Goal: Task Accomplishment & Management: Use online tool/utility

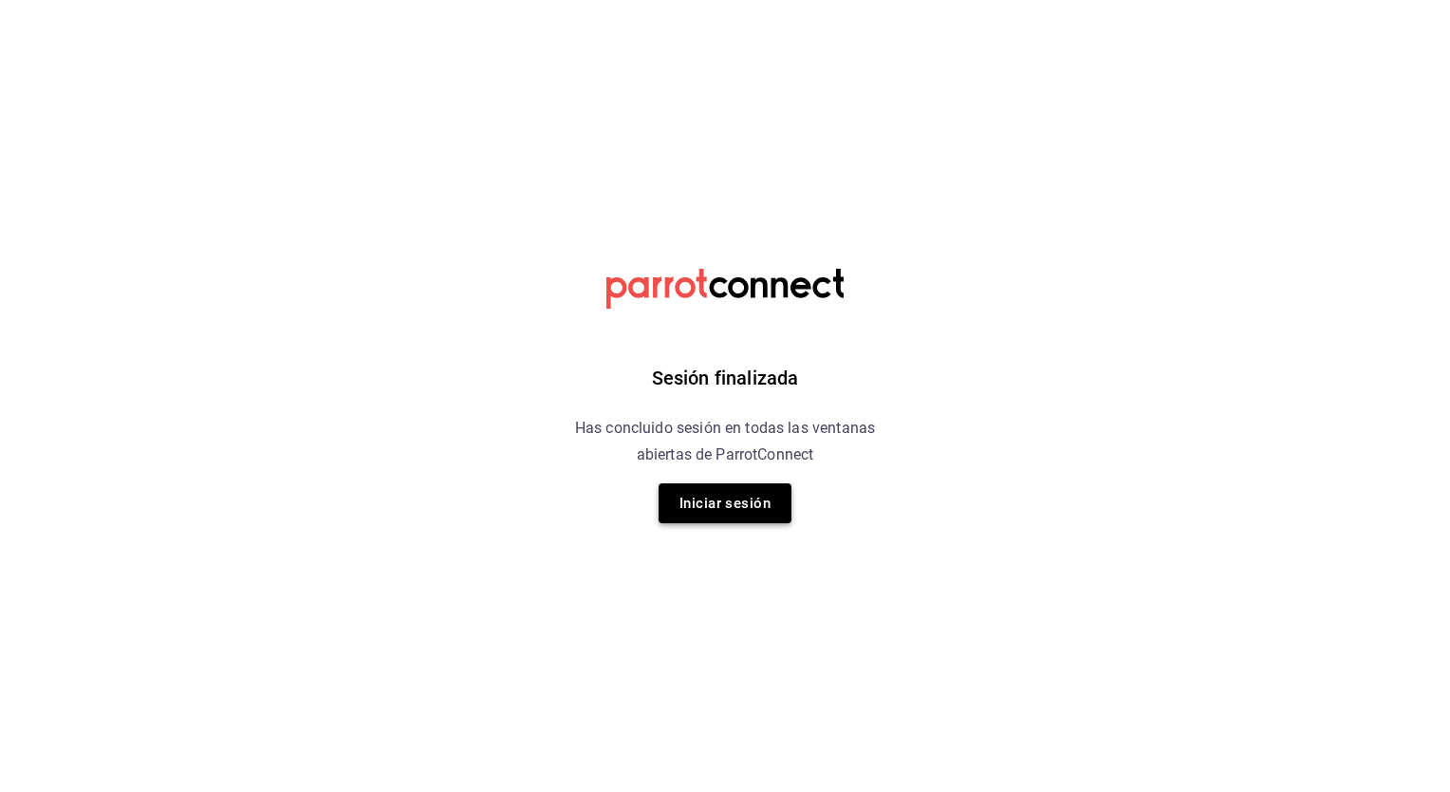
click at [721, 514] on button "Iniciar sesión" at bounding box center [725, 503] width 133 height 40
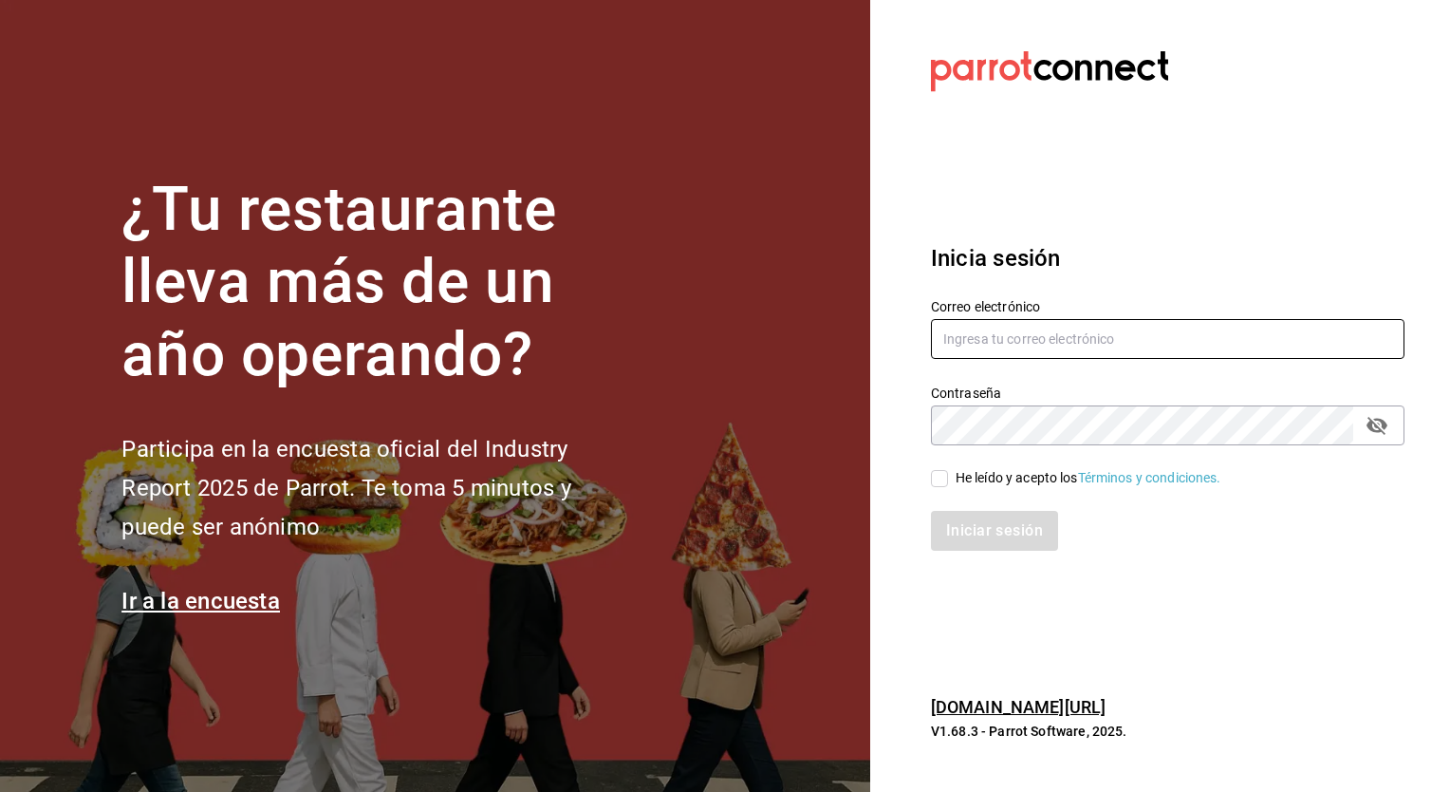
type input "[EMAIL_ADDRESS][DOMAIN_NAME]"
click at [939, 481] on input "He leído y acepto los Términos y condiciones." at bounding box center [939, 478] width 17 height 17
checkbox input "true"
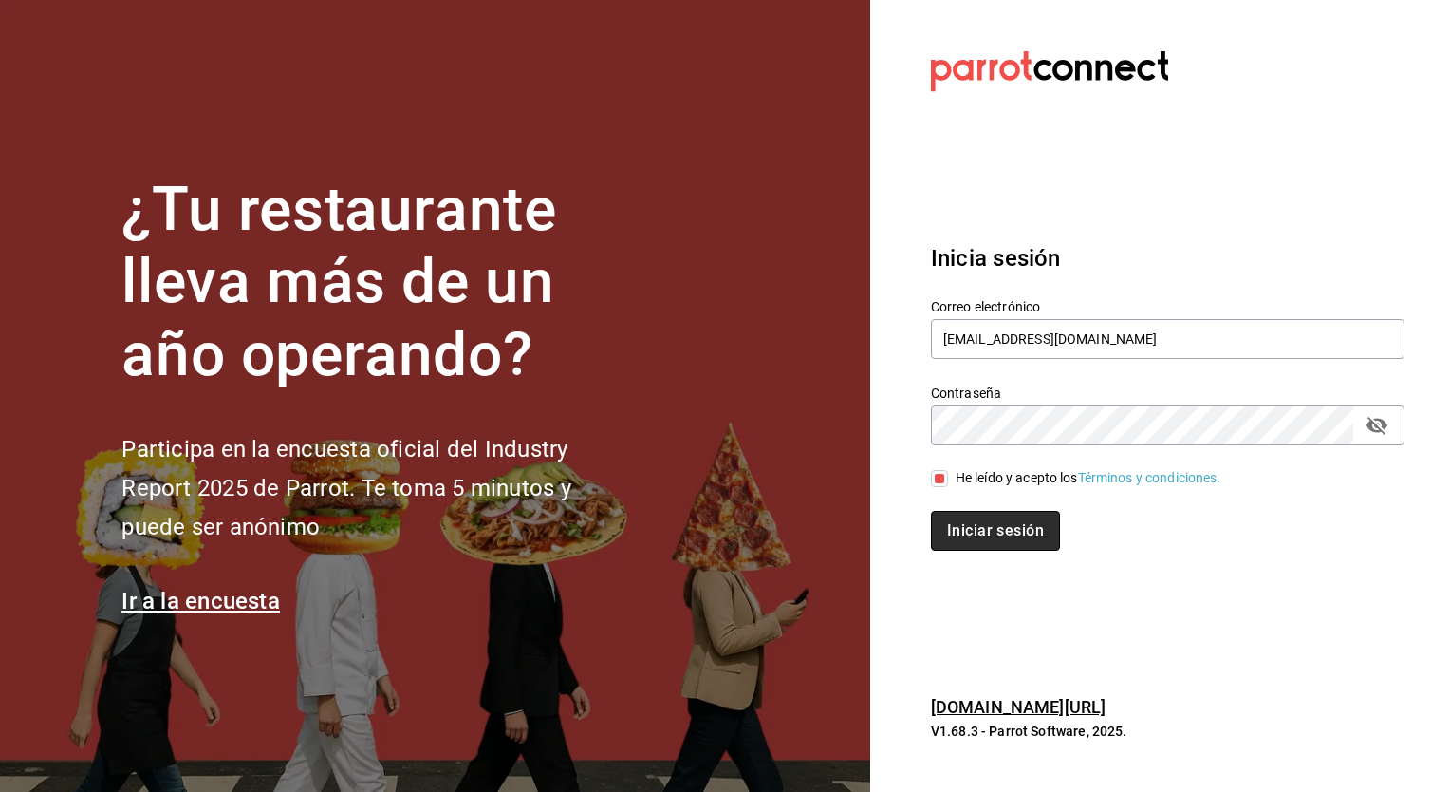
click at [969, 537] on button "Iniciar sesión" at bounding box center [995, 531] width 129 height 40
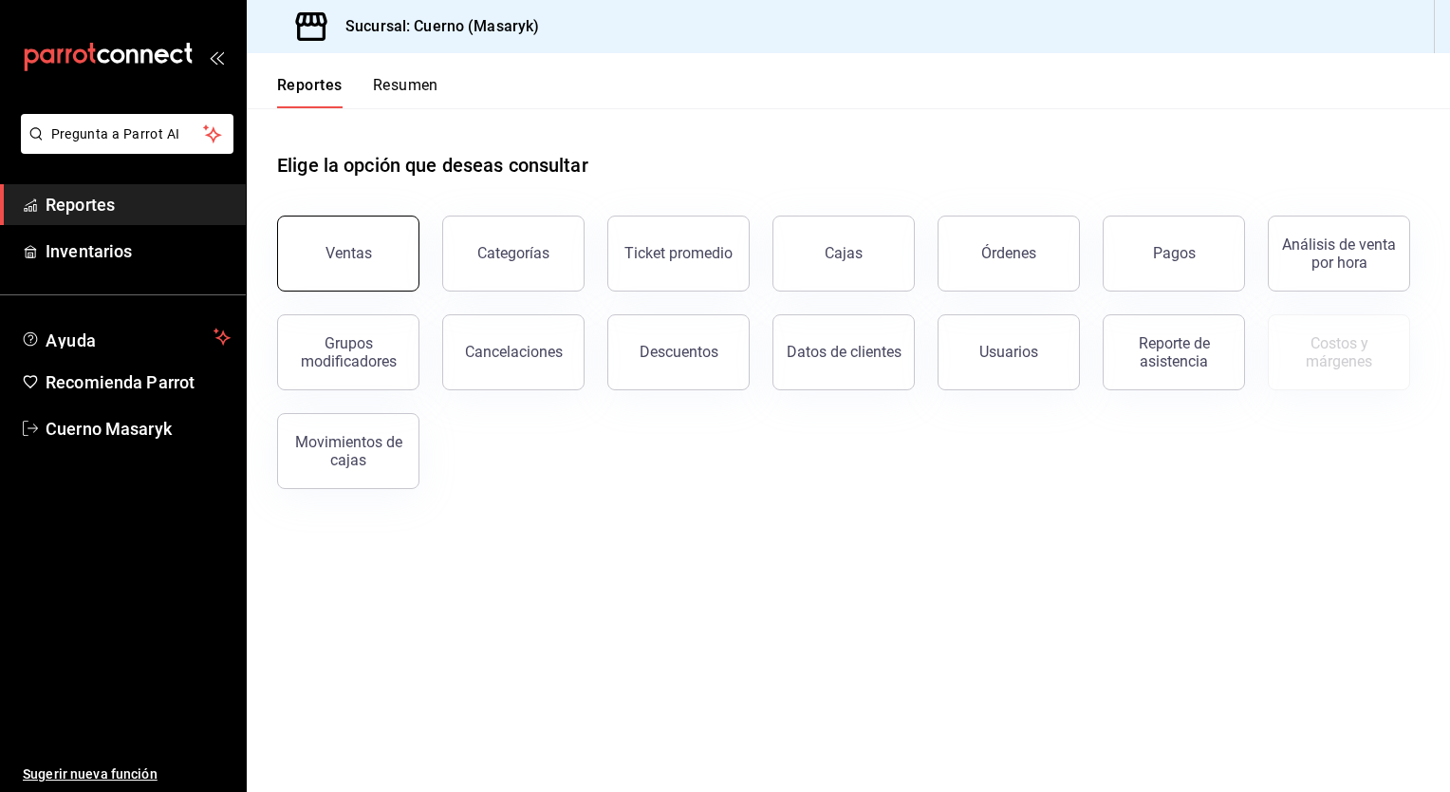
click at [357, 234] on button "Ventas" at bounding box center [348, 253] width 142 height 76
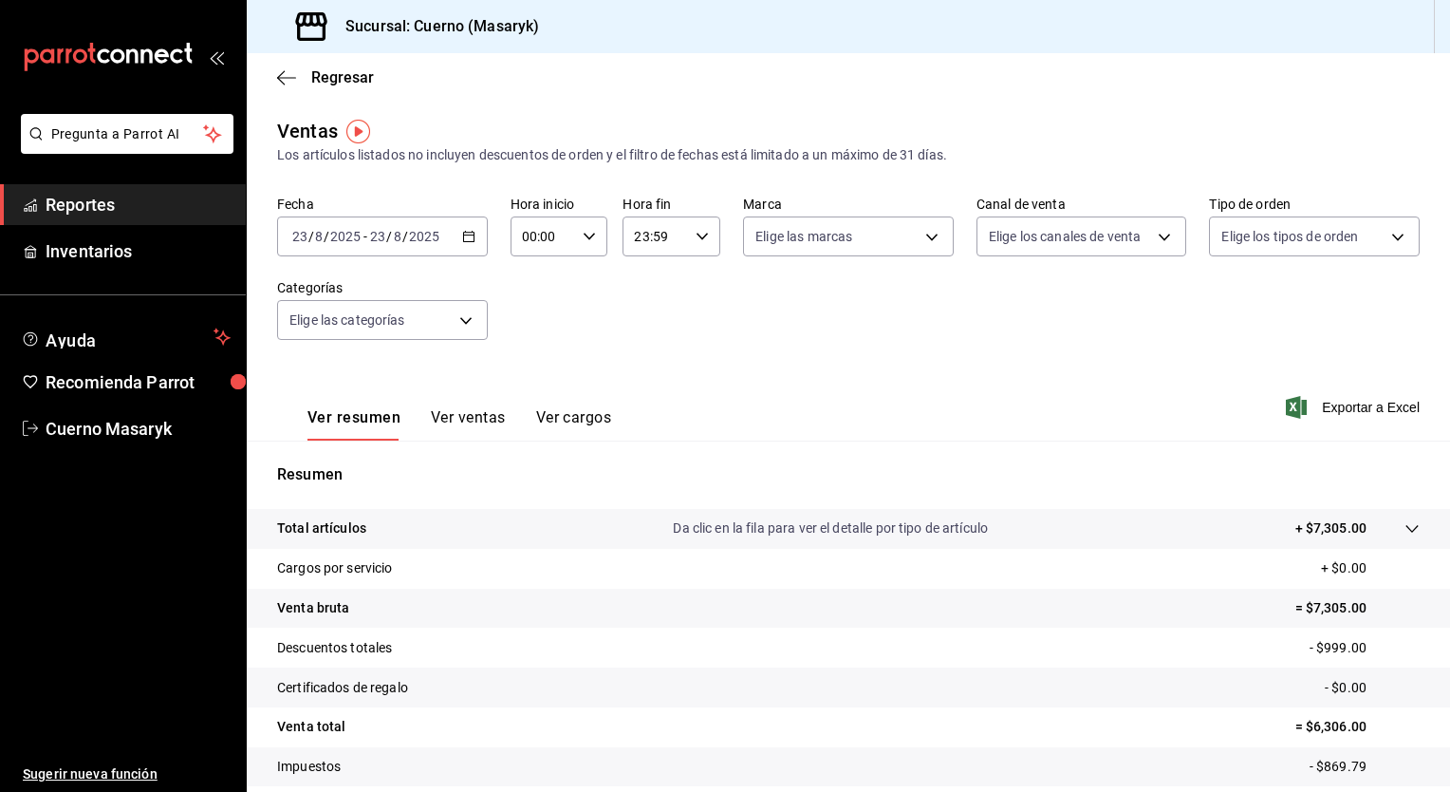
click at [465, 235] on icon "button" at bounding box center [468, 236] width 13 height 13
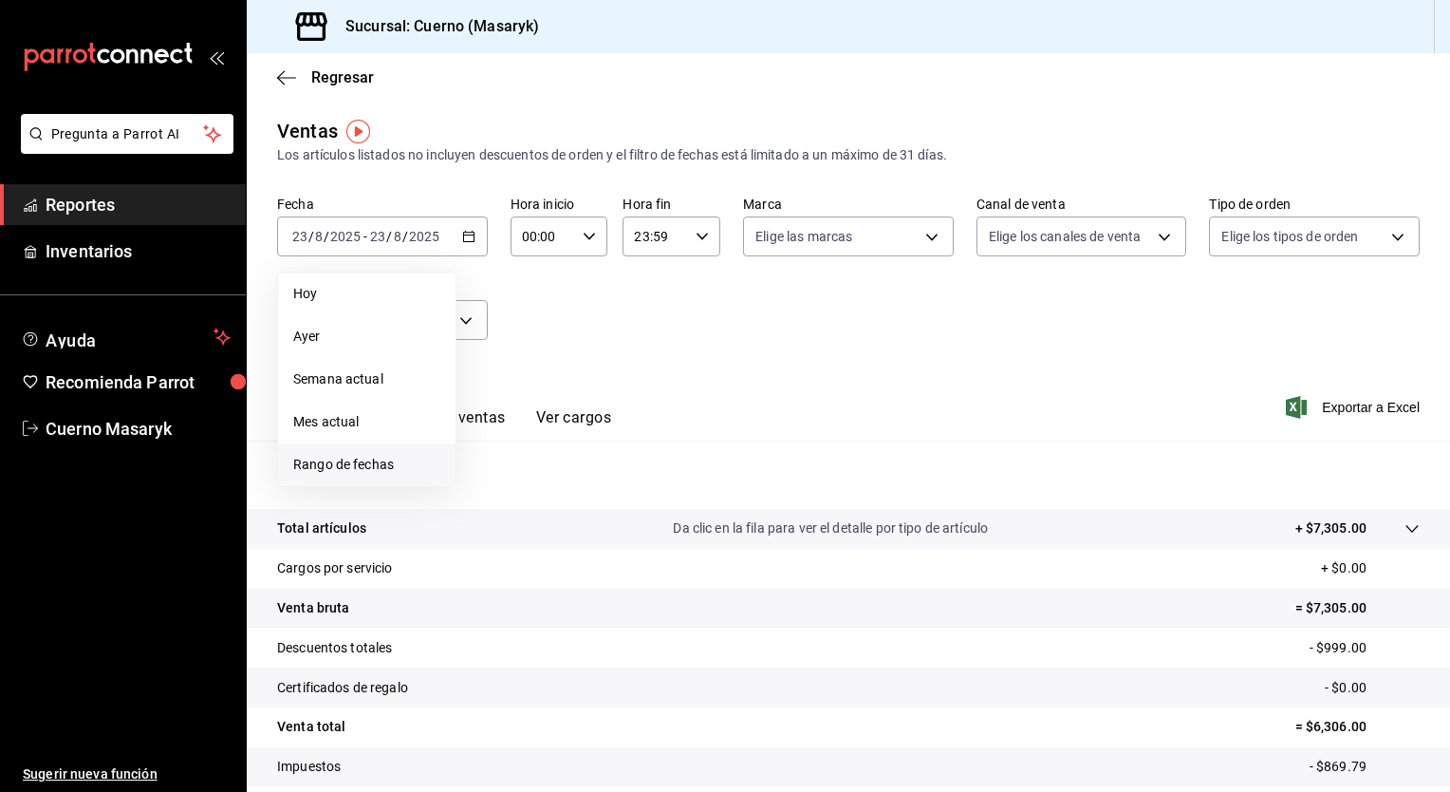
click at [353, 462] on span "Rango de fechas" at bounding box center [366, 465] width 147 height 20
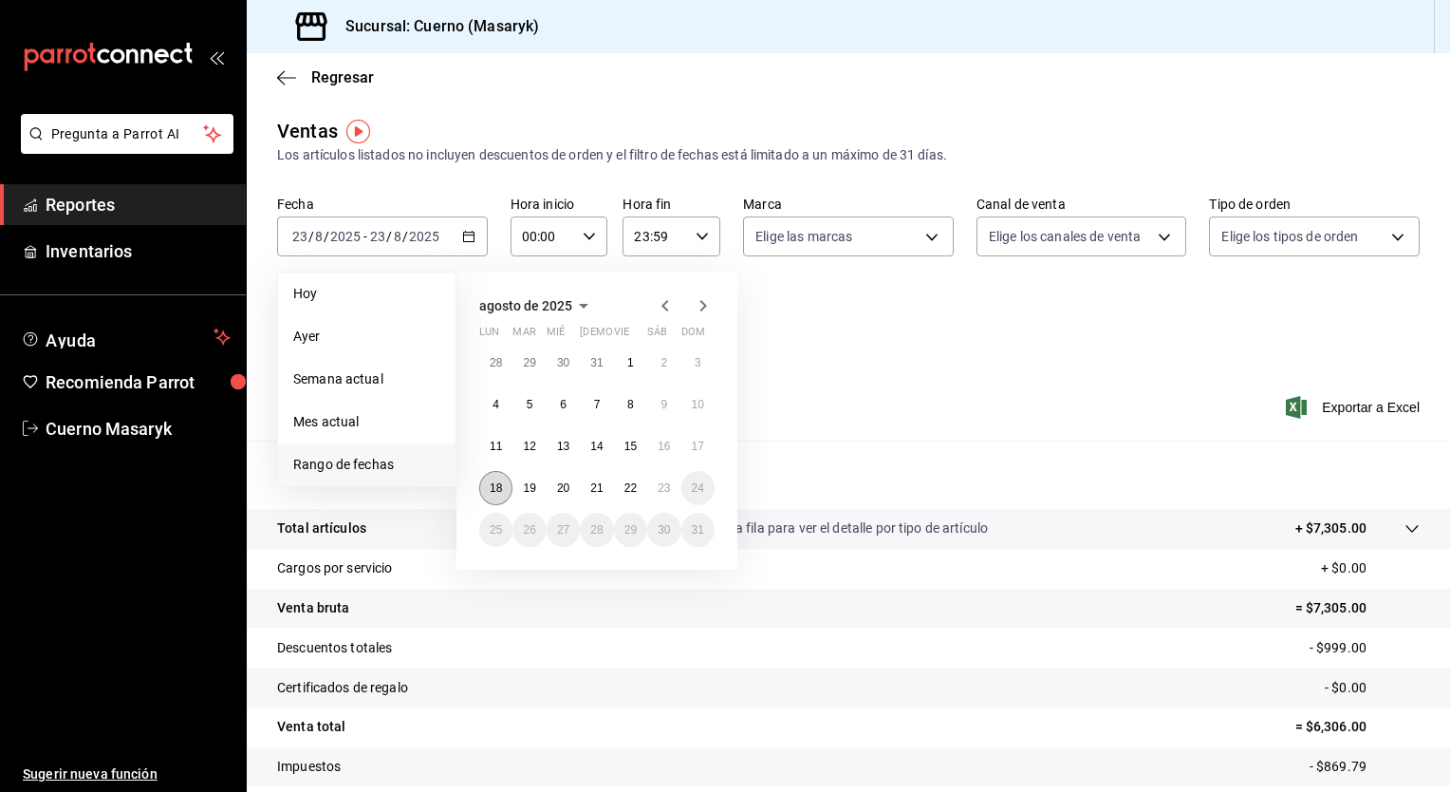
click at [497, 485] on abbr "18" at bounding box center [496, 487] width 12 height 13
click at [670, 492] on abbr "23" at bounding box center [664, 487] width 12 height 13
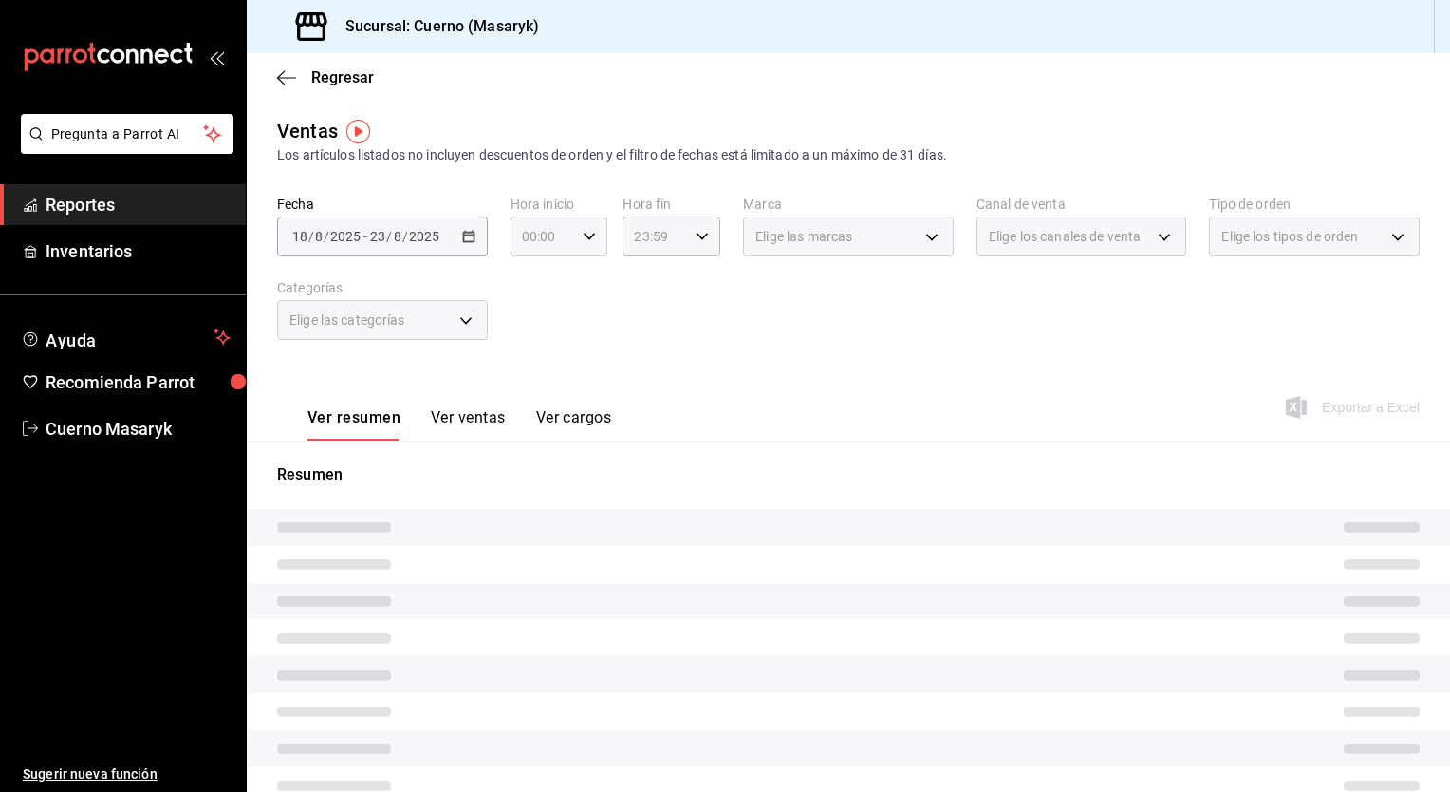
click at [583, 231] on icon "button" at bounding box center [589, 236] width 13 height 13
click at [539, 361] on span "05" at bounding box center [532, 364] width 18 height 15
type input "05:00"
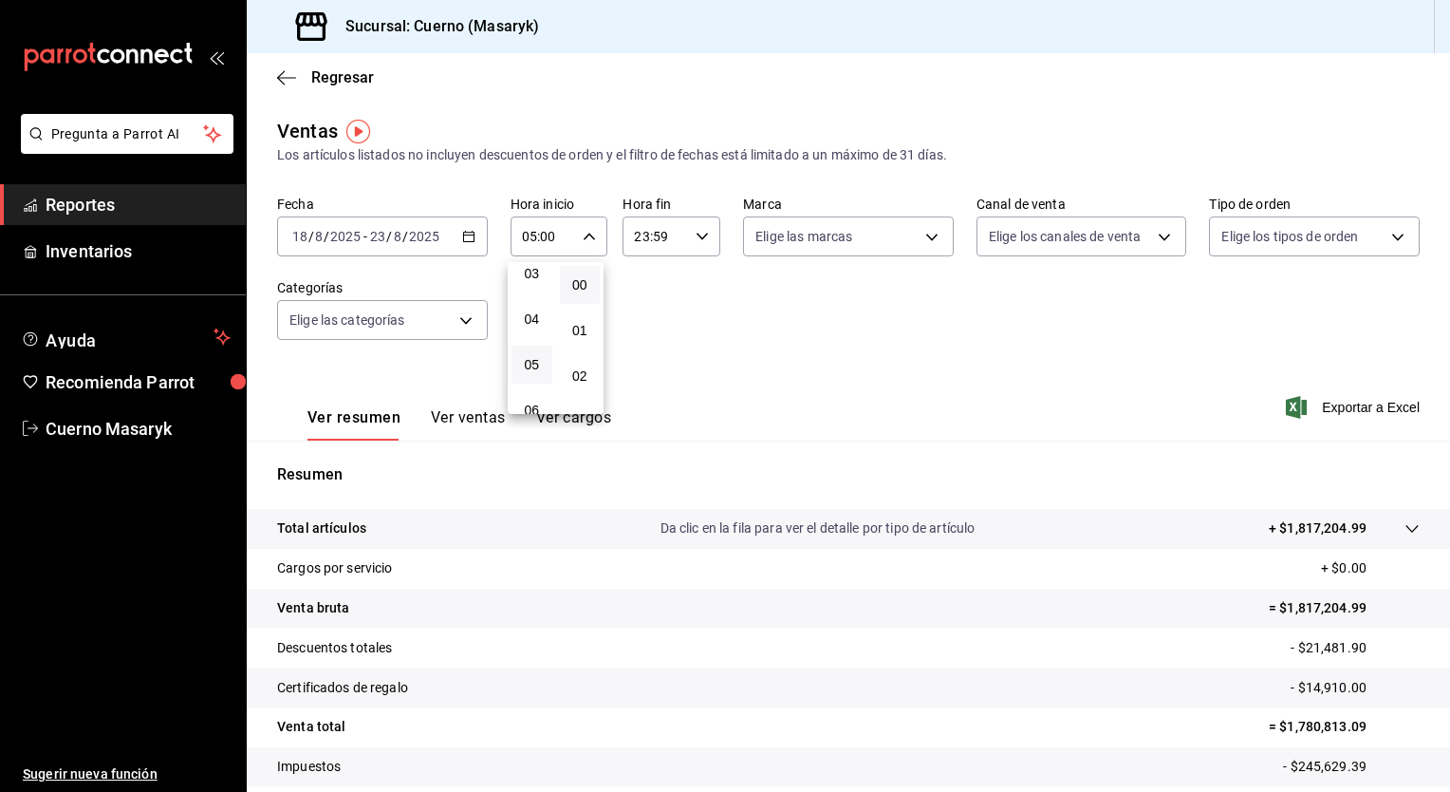
click at [680, 235] on div at bounding box center [725, 396] width 1450 height 792
click at [680, 235] on input "23:59" at bounding box center [655, 236] width 65 height 38
click at [638, 335] on span "05" at bounding box center [643, 327] width 18 height 15
click at [693, 290] on span "00" at bounding box center [691, 284] width 18 height 15
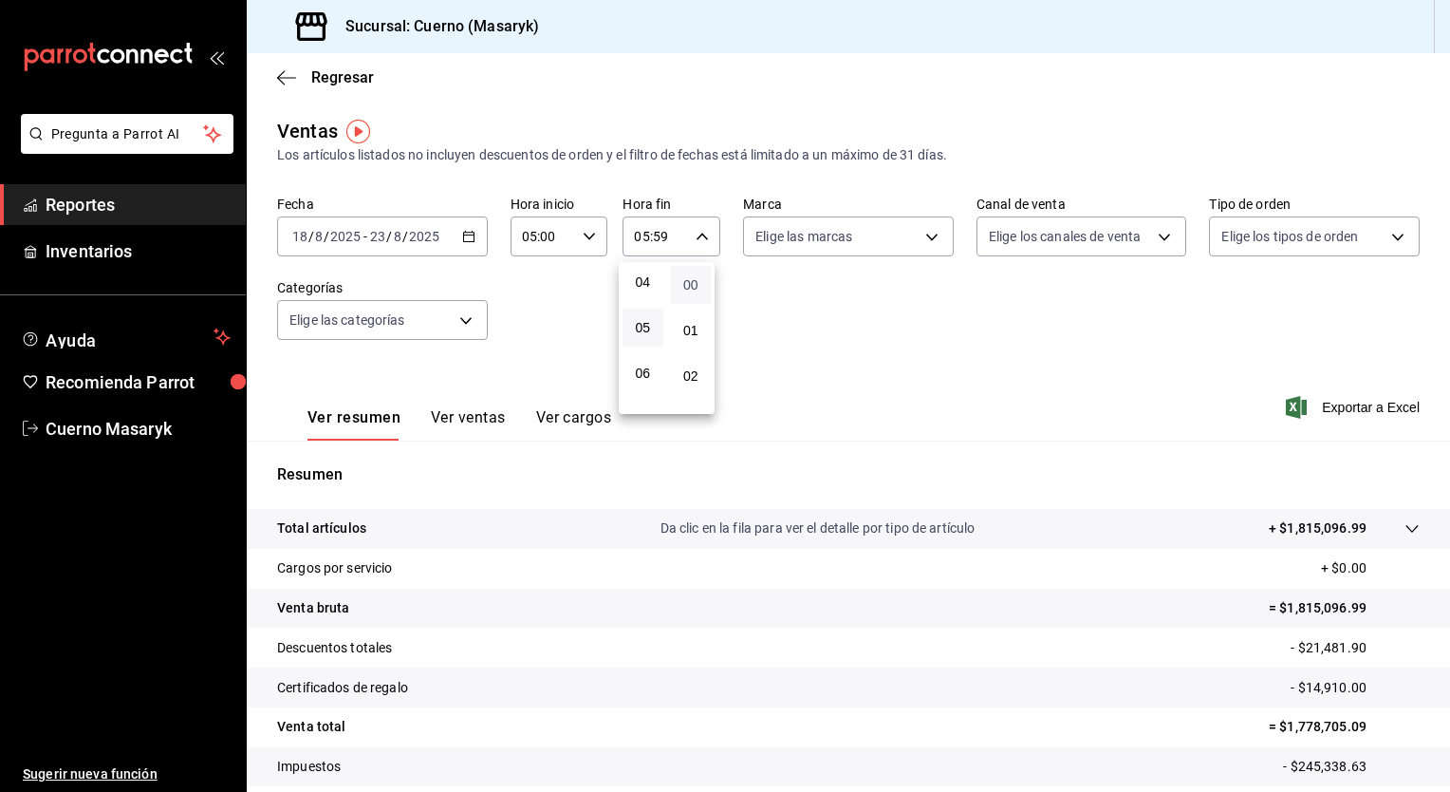
type input "05:00"
click at [833, 247] on div at bounding box center [725, 396] width 1450 height 792
click at [833, 247] on body "Pregunta a Parrot AI Reportes Inventarios Ayuda Recomienda Parrot Cuerno Masary…" at bounding box center [725, 396] width 1450 height 792
click at [809, 305] on span "Ver todas" at bounding box center [819, 310] width 58 height 20
type input "4ea0d660-02b3-4785-bb88-48b5ef6e196c"
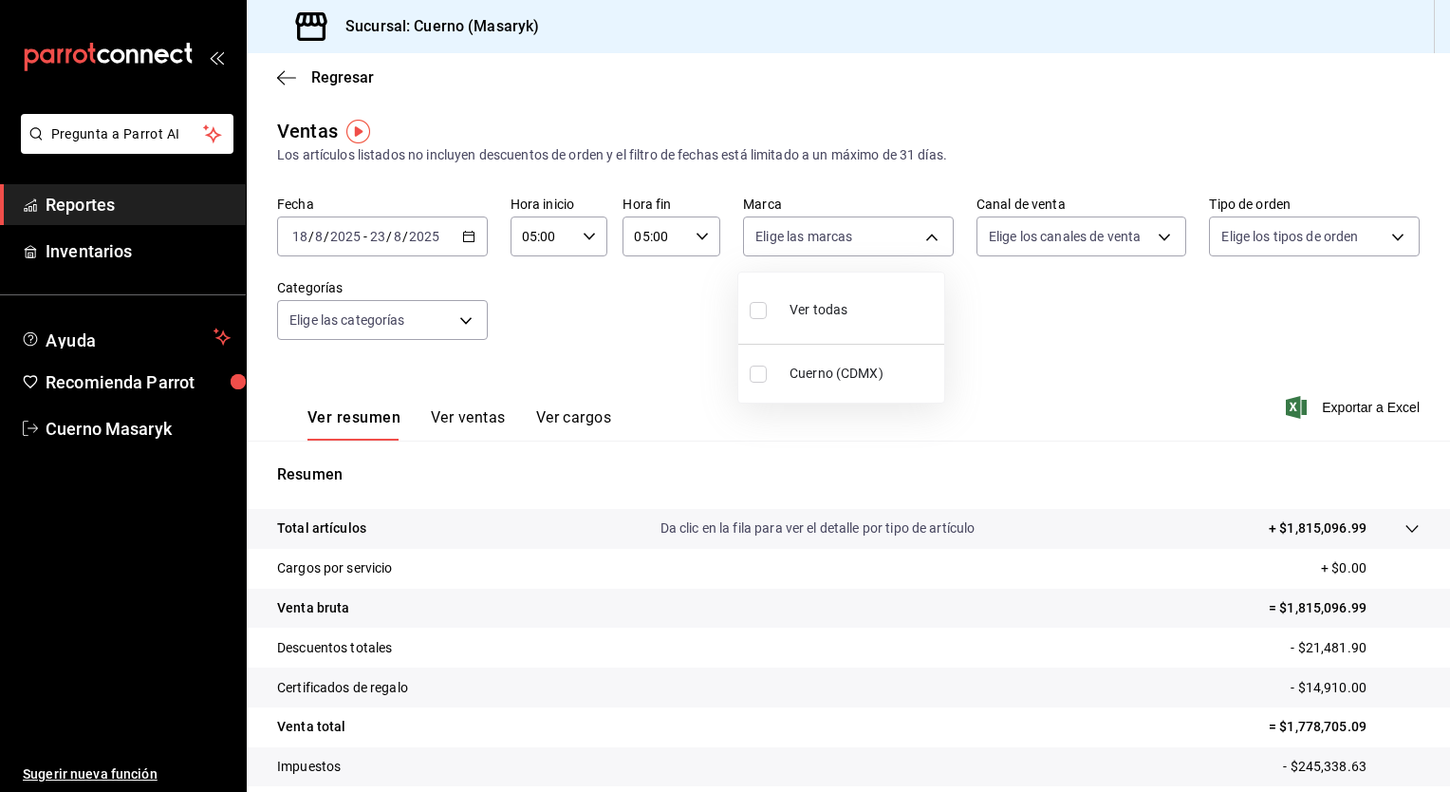
checkbox input "true"
click at [1055, 238] on div at bounding box center [725, 396] width 1450 height 792
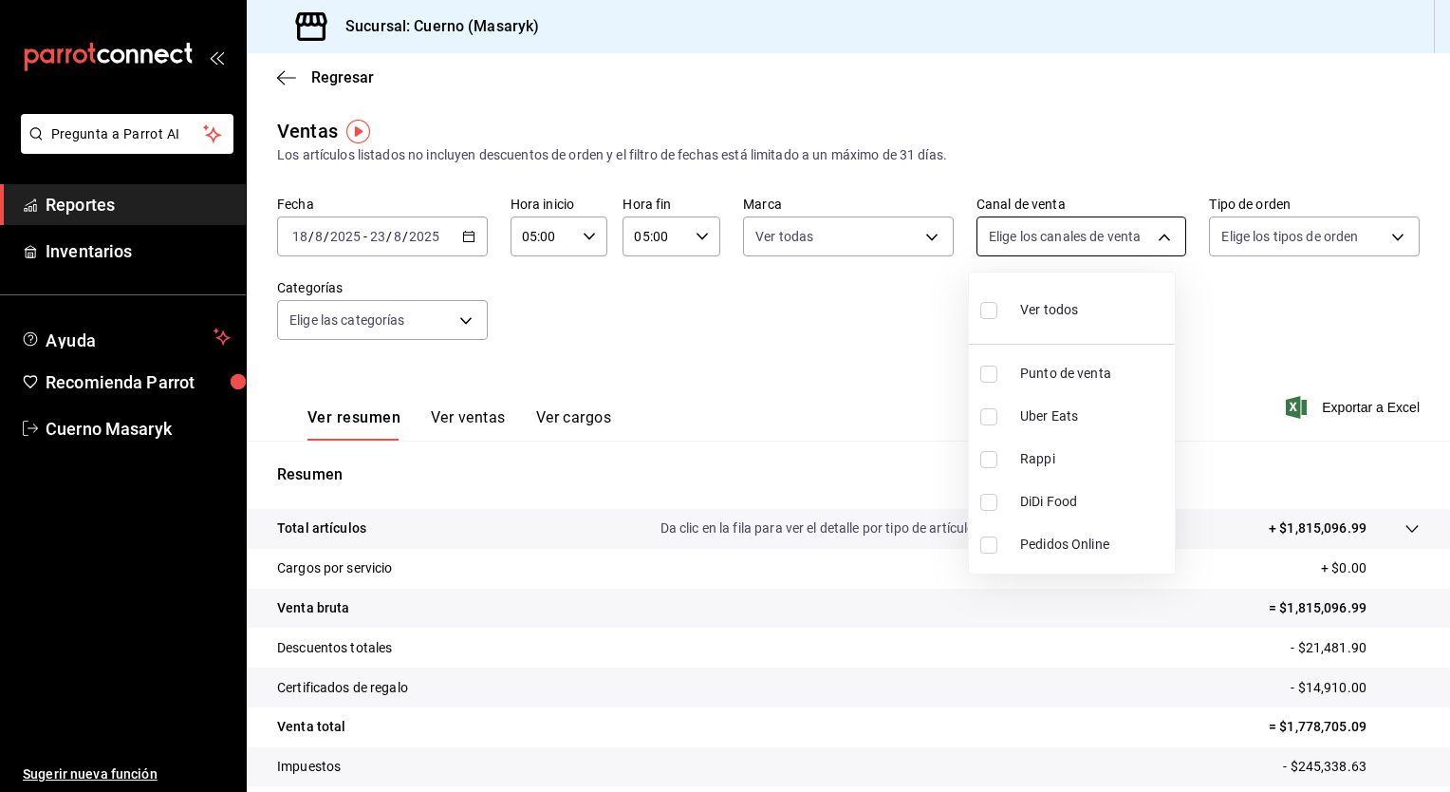
click at [1050, 242] on body "Pregunta a Parrot AI Reportes Inventarios Ayuda Recomienda Parrot Cuerno Masary…" at bounding box center [725, 396] width 1450 height 792
click at [1041, 298] on div "Ver todos" at bounding box center [1029, 308] width 98 height 41
type input "PARROT,UBER_EATS,RAPPI,DIDI_FOOD,ONLINE"
checkbox input "true"
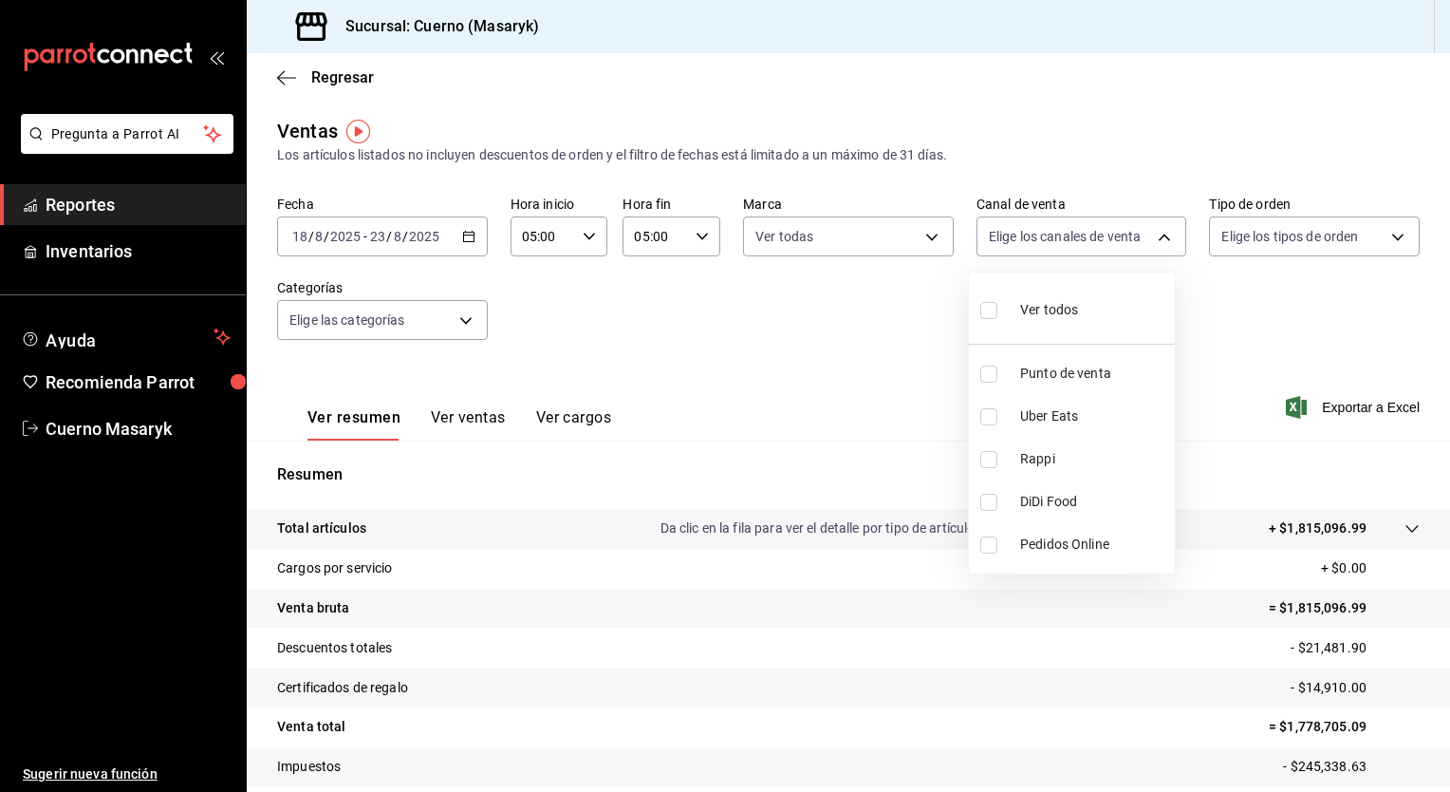
checkbox input "true"
click at [1276, 240] on div at bounding box center [725, 396] width 1450 height 792
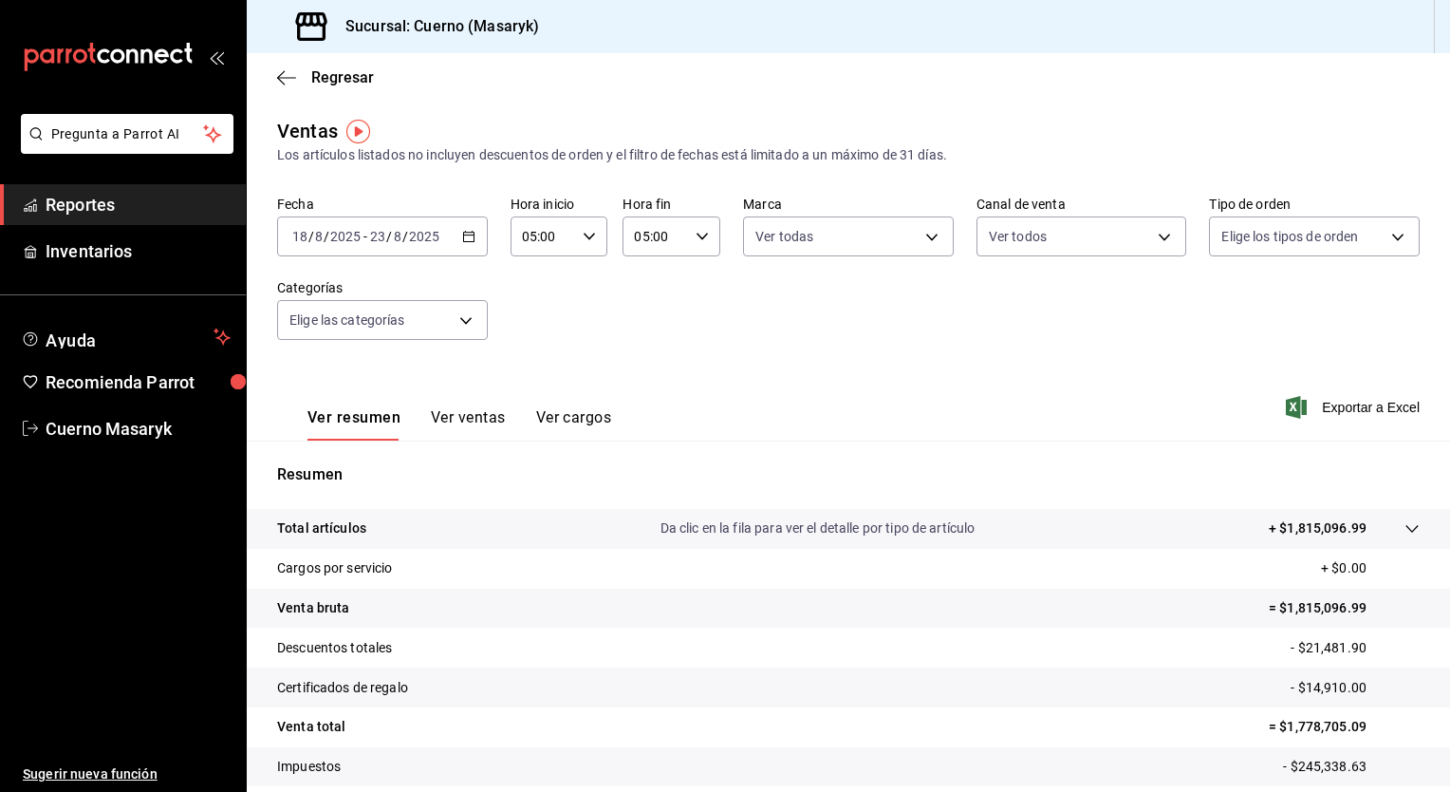
click at [1276, 240] on div "Ver todos Punto de venta Uber Eats Rappi DiDi Food Pedidos Online" at bounding box center [725, 396] width 1450 height 792
click at [1276, 240] on body "Pregunta a Parrot AI Reportes Inventarios Ayuda Recomienda Parrot Cuerno Masary…" at bounding box center [725, 396] width 1450 height 792
click at [1225, 307] on input "checkbox" at bounding box center [1218, 310] width 17 height 17
checkbox input "true"
type input "d8208262-291b-4595-bbfa-ed1e8660efdb,73ecdc8a-b505-4242-b24a-d5f1595b9b0a,EXTER…"
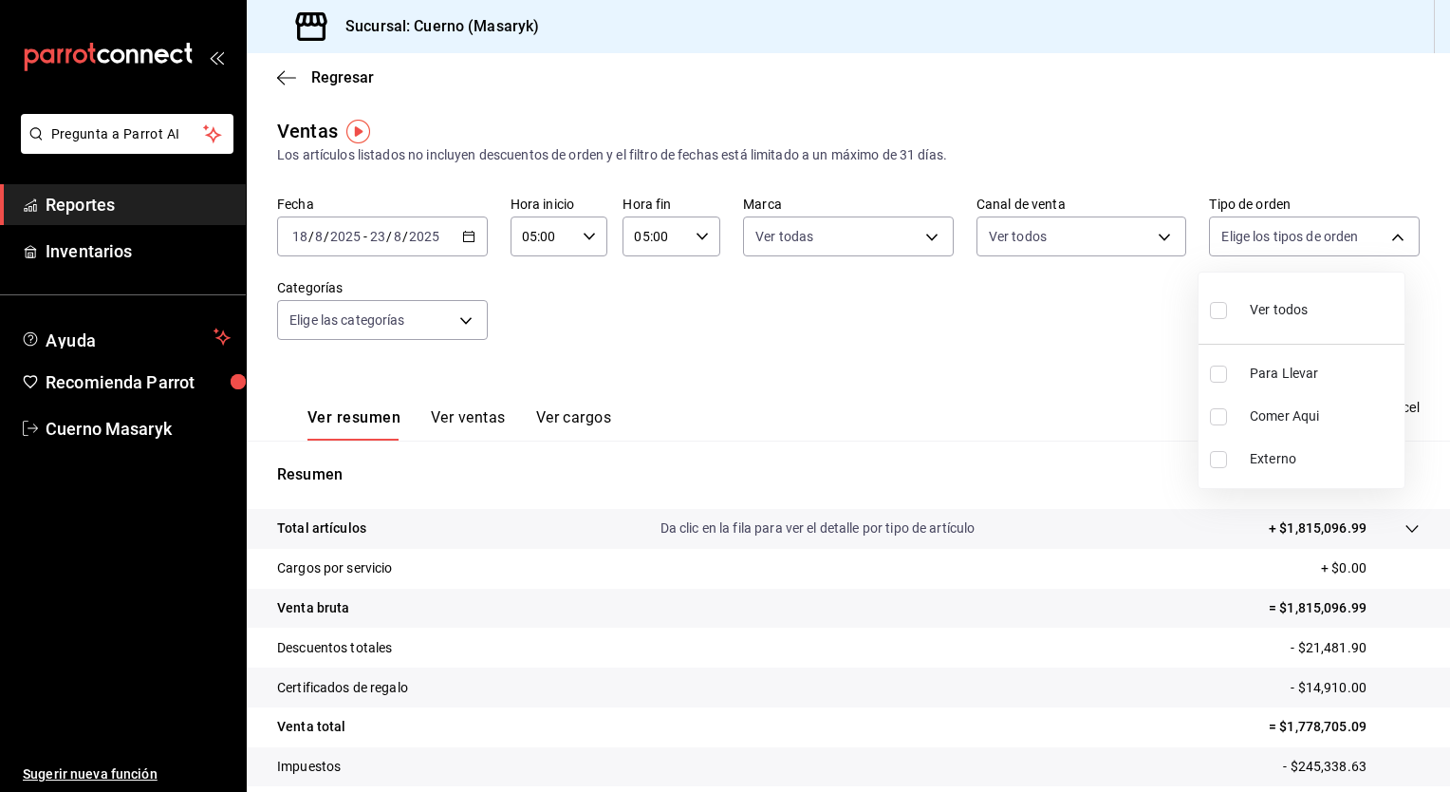
checkbox input "true"
click at [430, 325] on div at bounding box center [725, 396] width 1450 height 792
click at [430, 325] on body "Pregunta a Parrot AI Reportes Inventarios Ayuda Recomienda Parrot Cuerno Masary…" at bounding box center [725, 396] width 1450 height 792
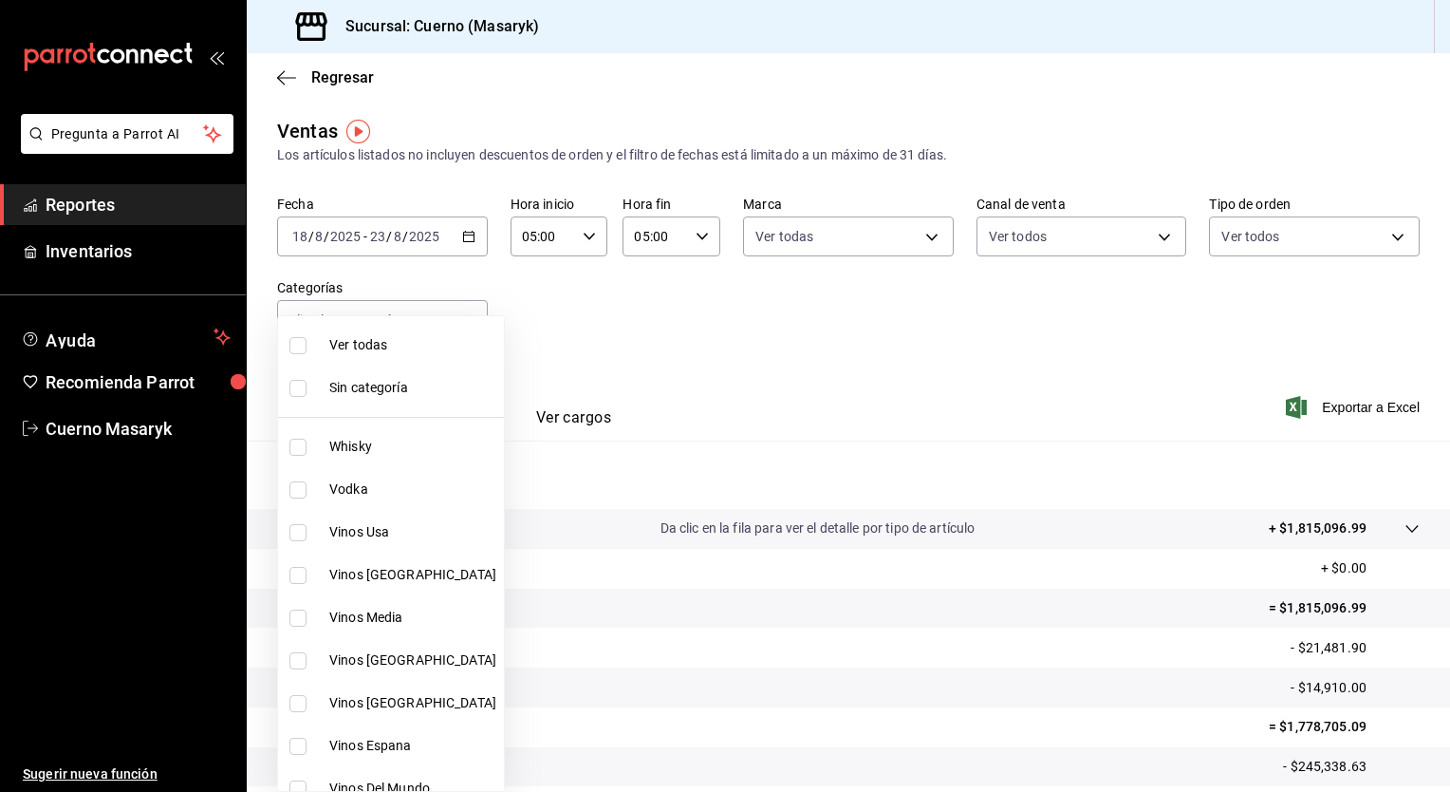
click at [402, 348] on span "Ver todas" at bounding box center [412, 345] width 167 height 20
type input "c67b51a2-384c-483e-a5be-40afd3eac247,ec1a4520-4a99-4810-921e-4abf40ebc8c6,cd2d5…"
checkbox input "true"
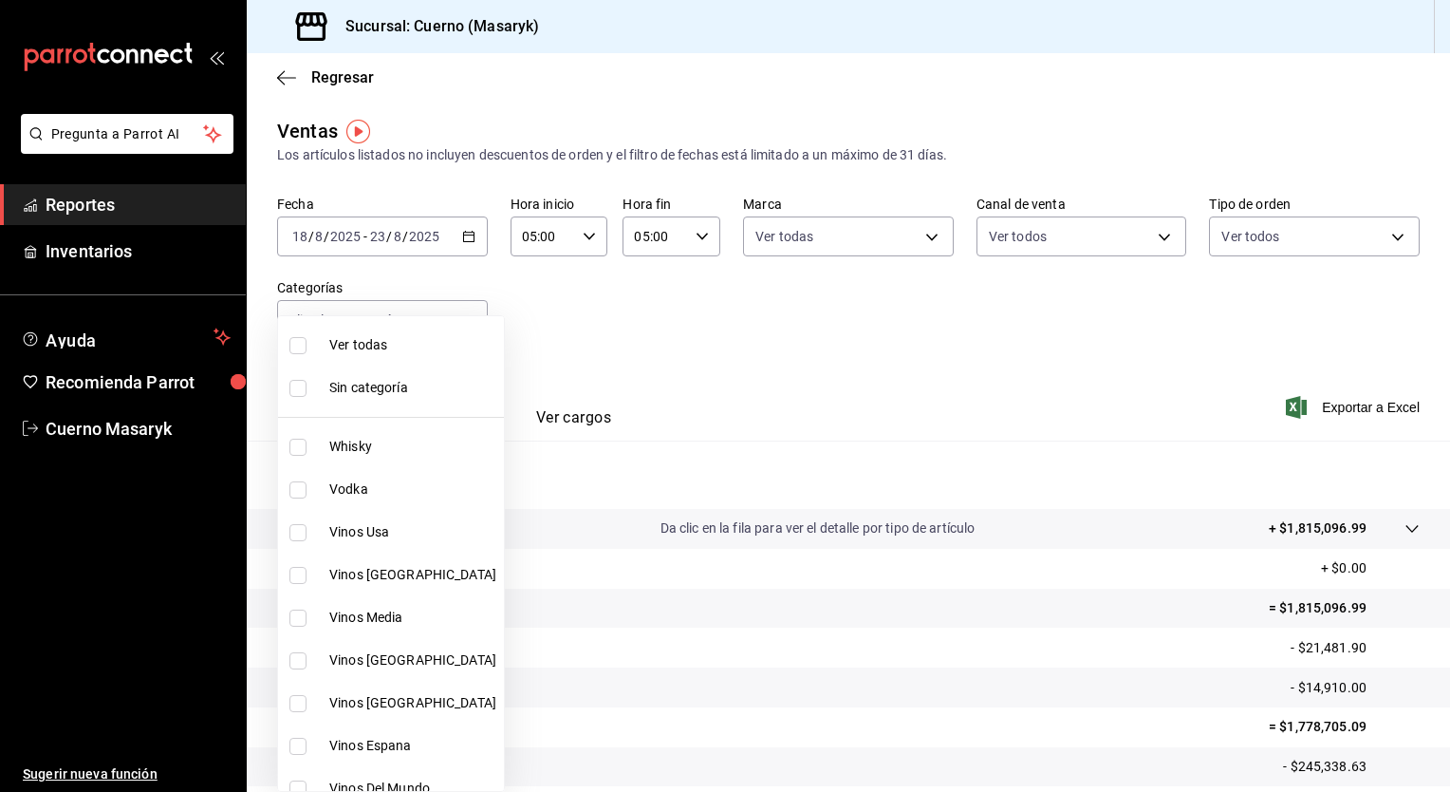
checkbox input "true"
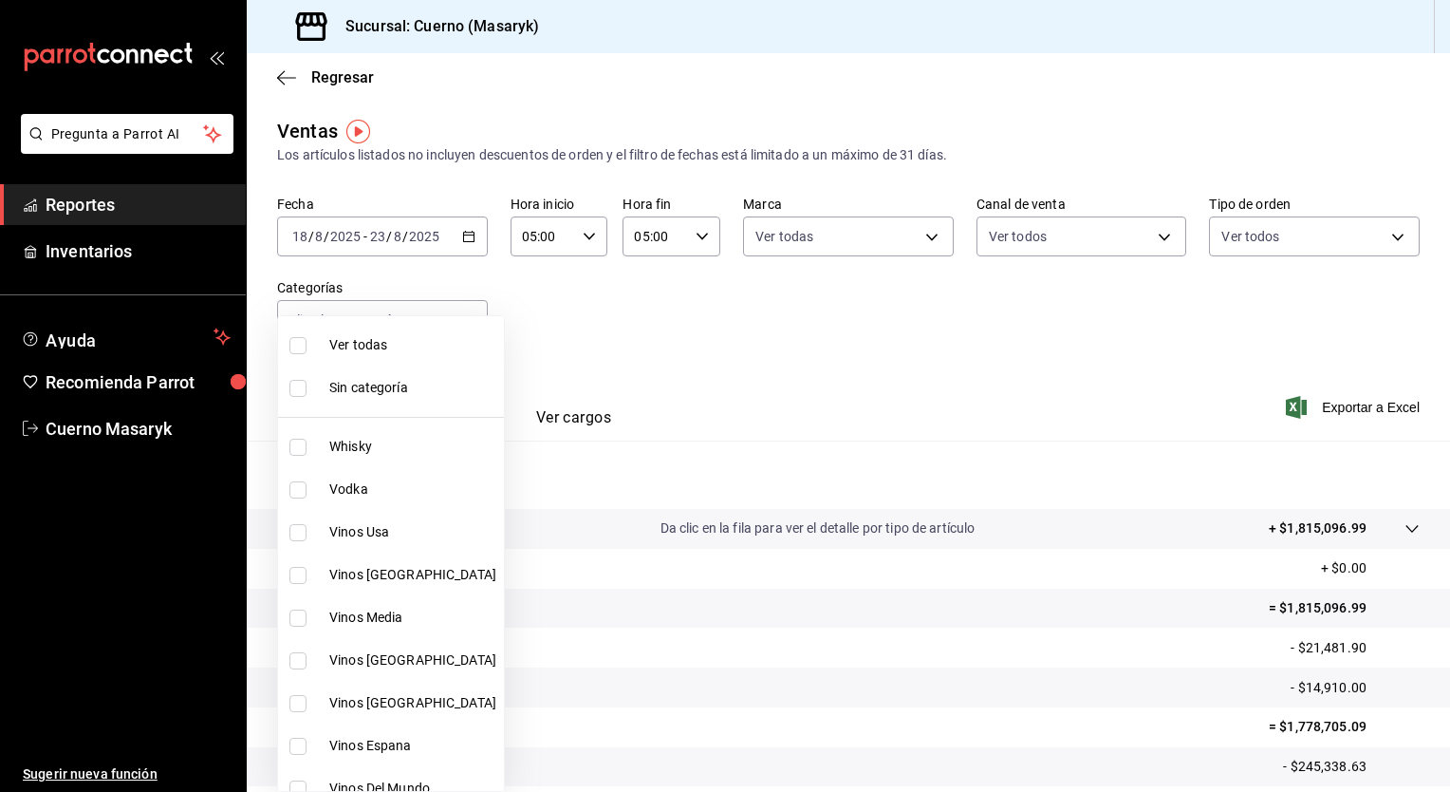
checkbox input "true"
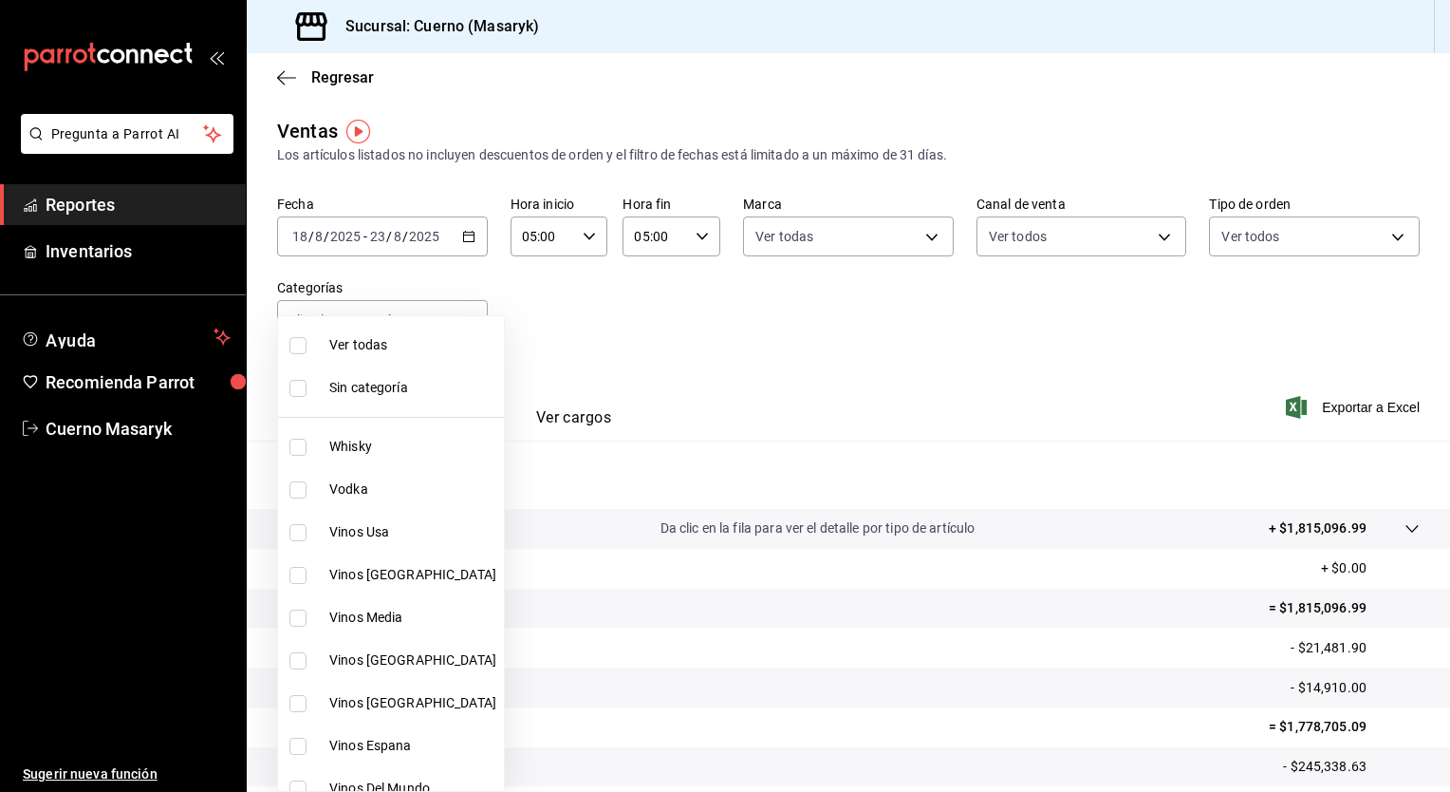
checkbox input "true"
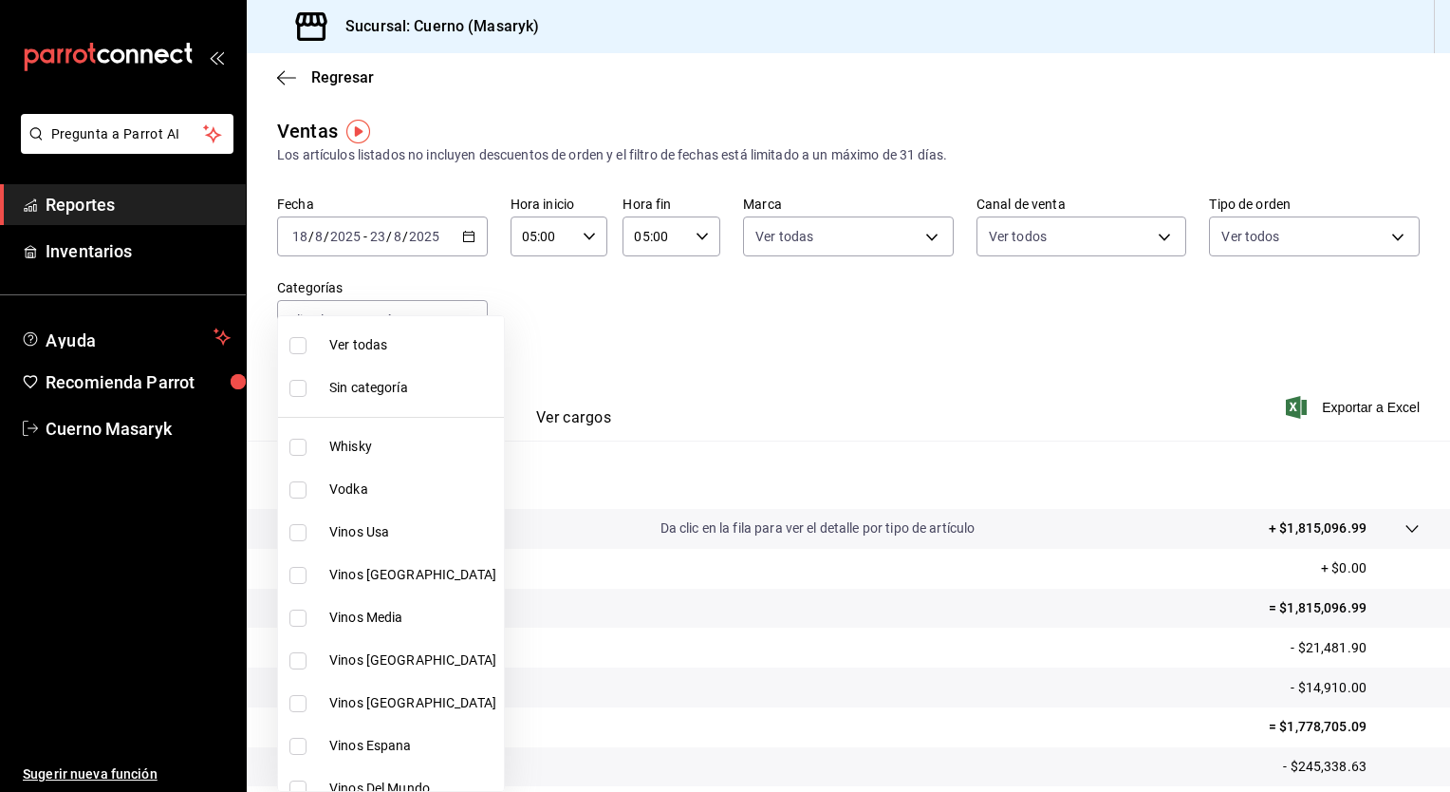
checkbox input "true"
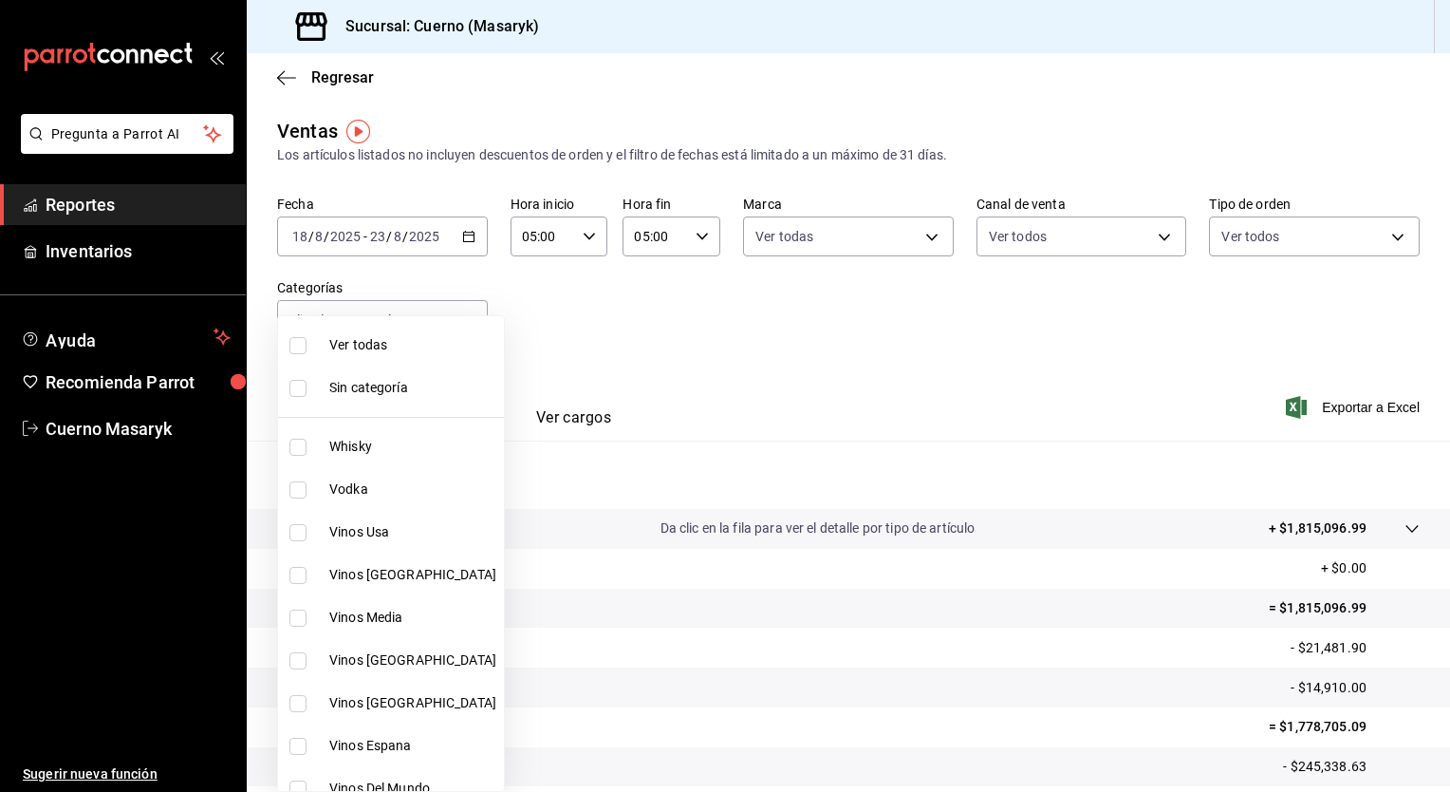
checkbox input "true"
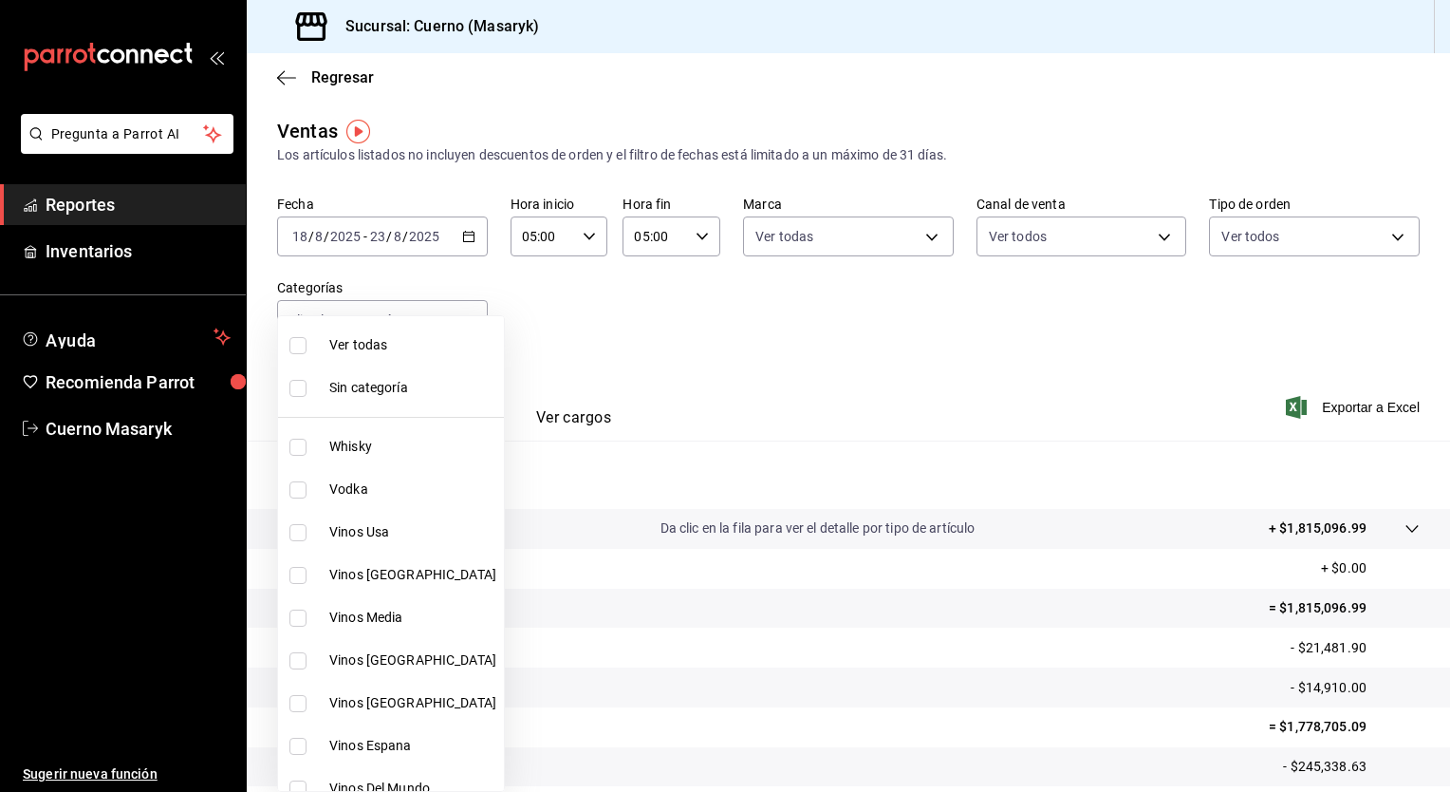
checkbox input "true"
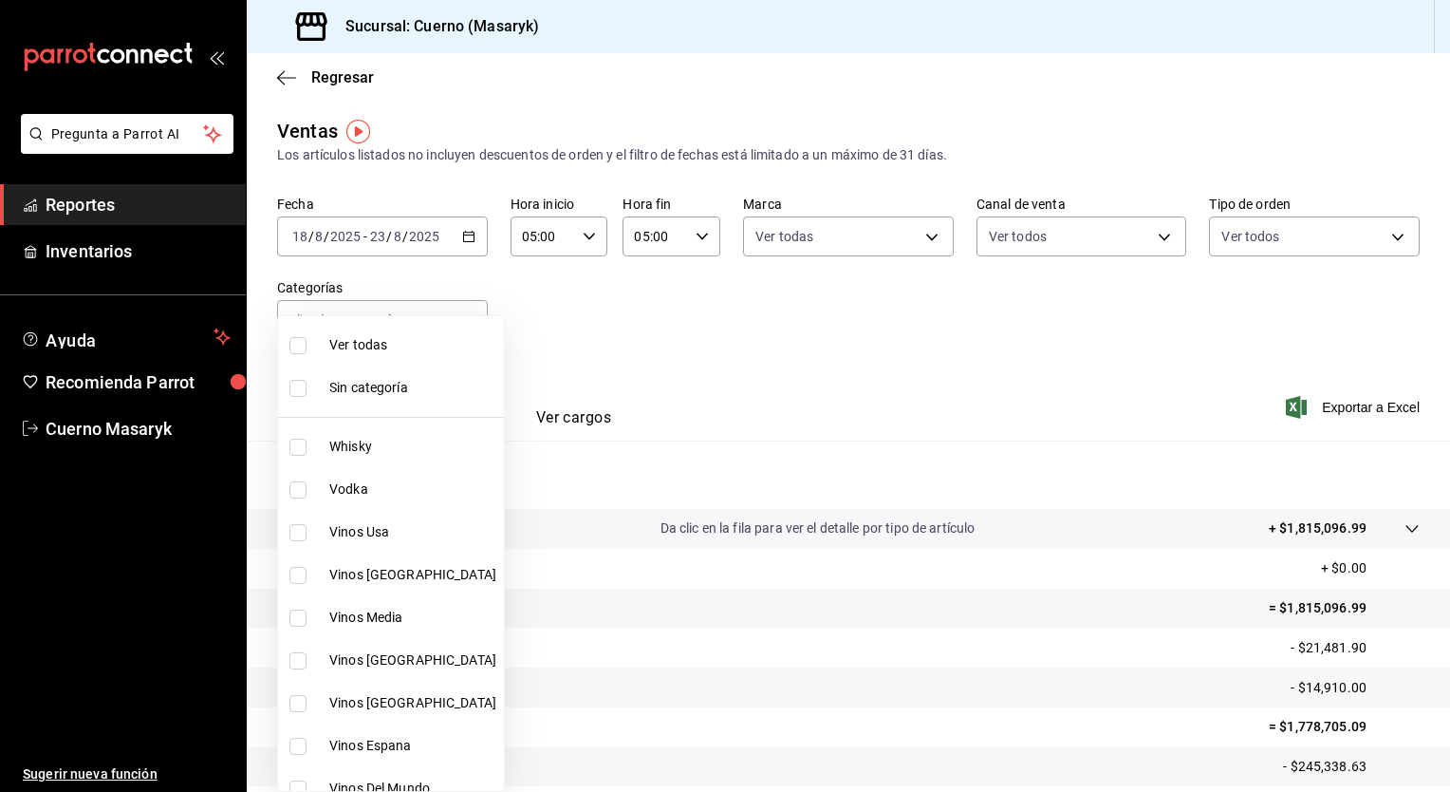
checkbox input "true"
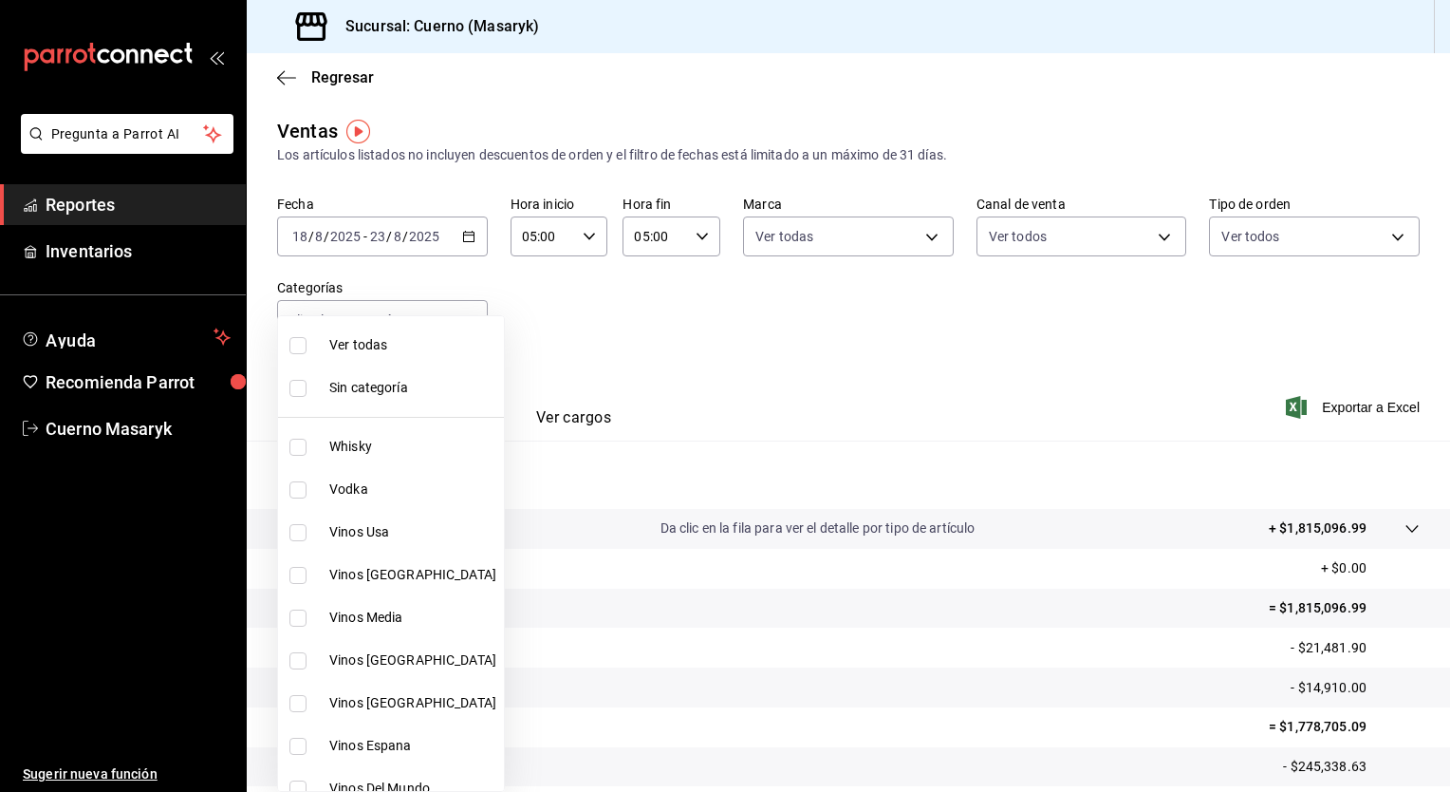
checkbox input "true"
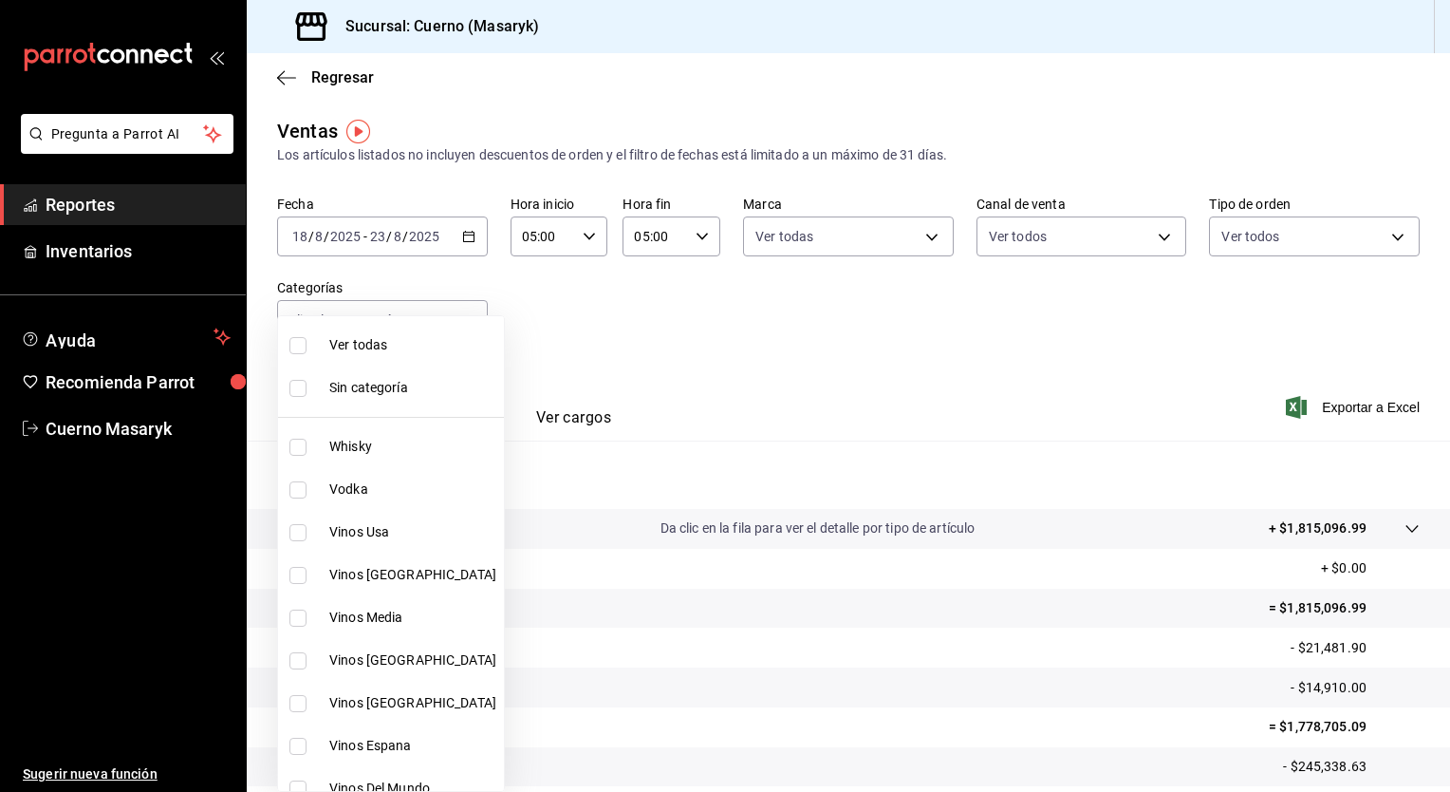
checkbox input "true"
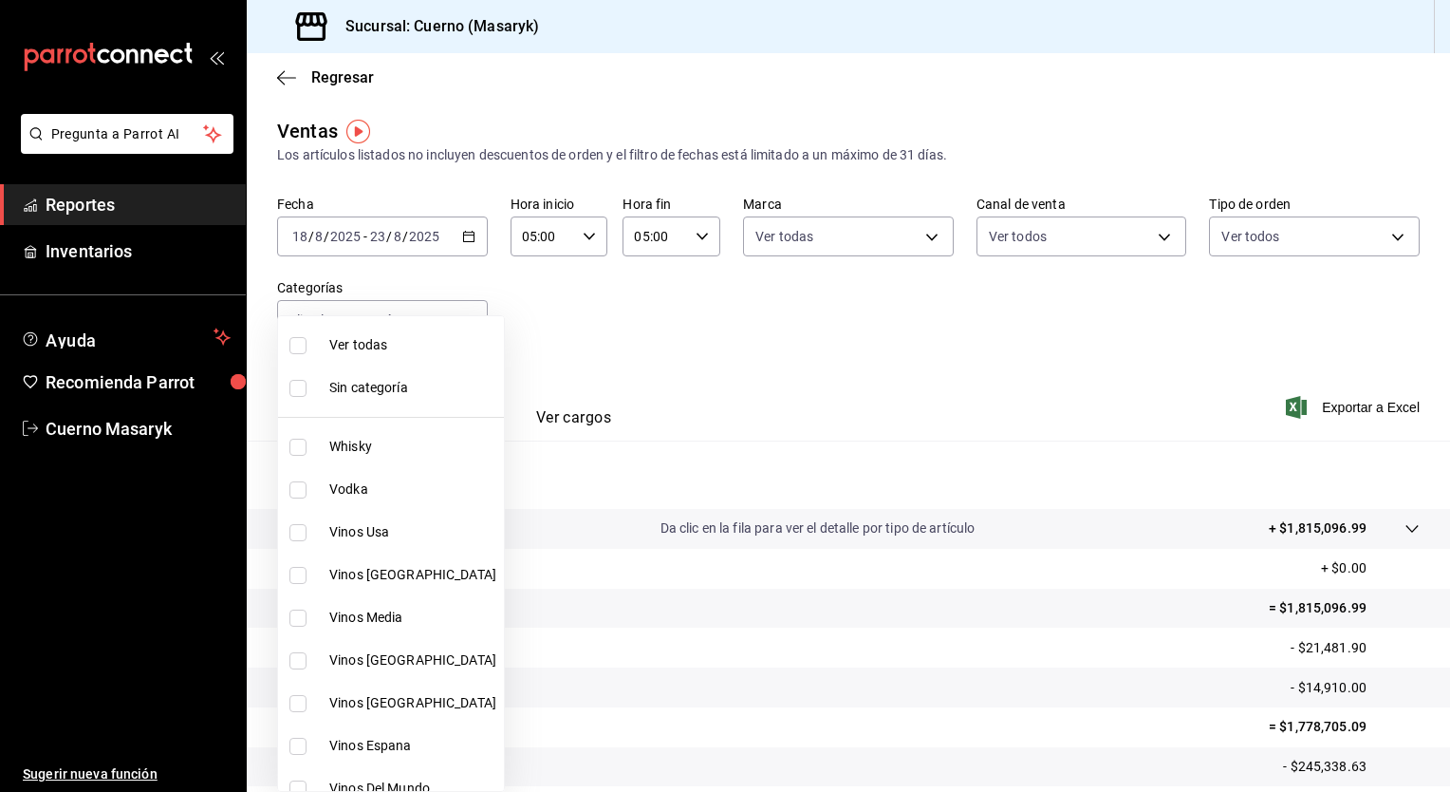
checkbox input "true"
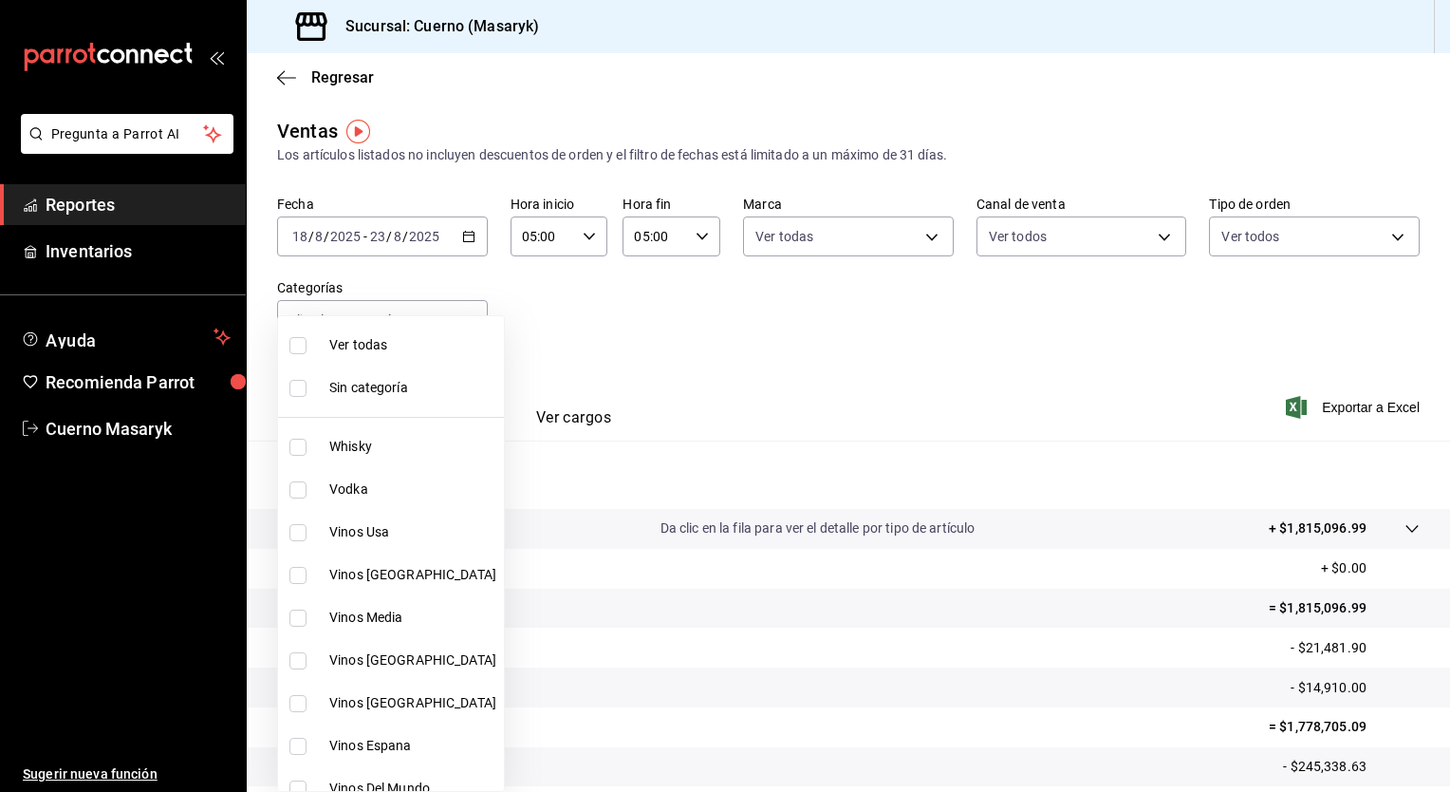
checkbox input "true"
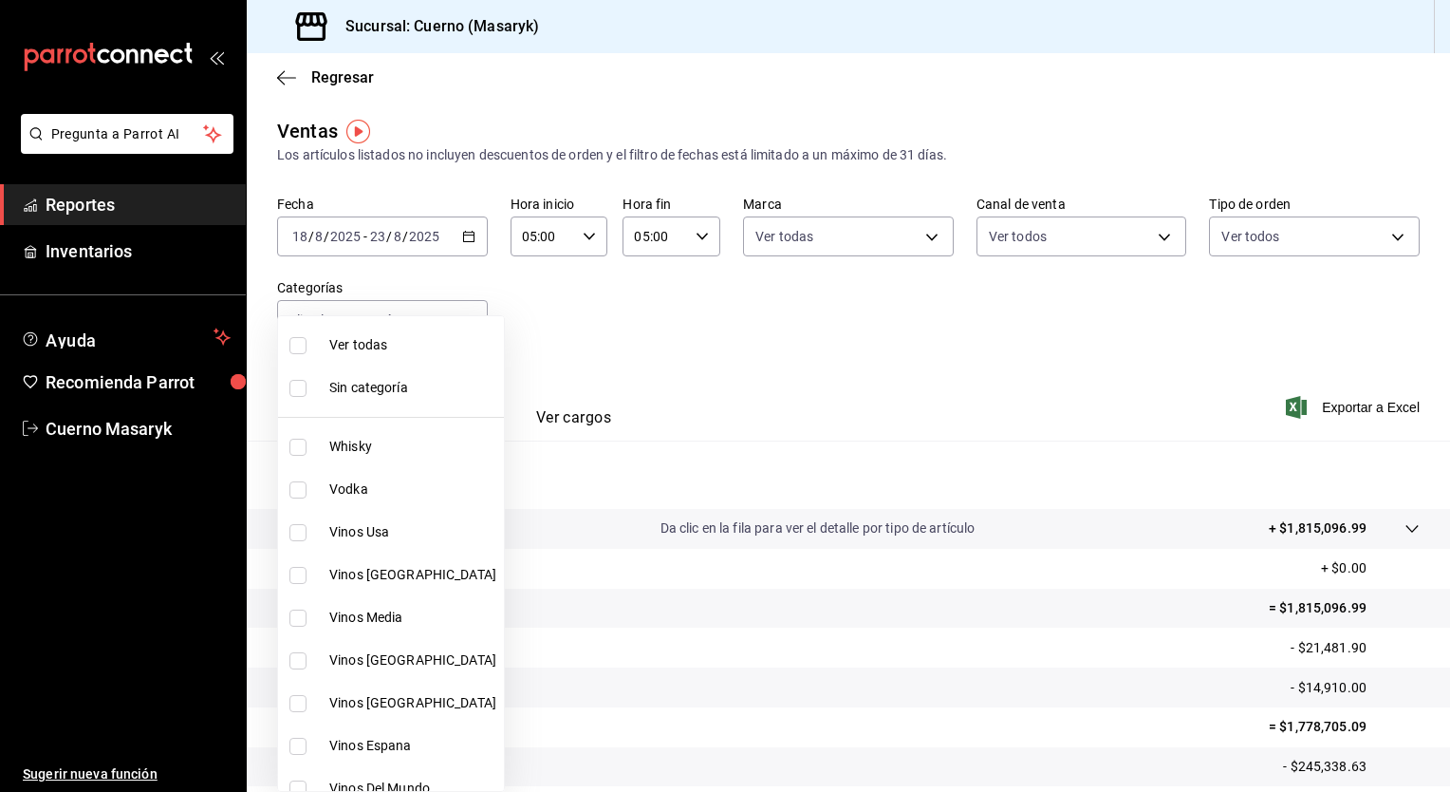
checkbox input "true"
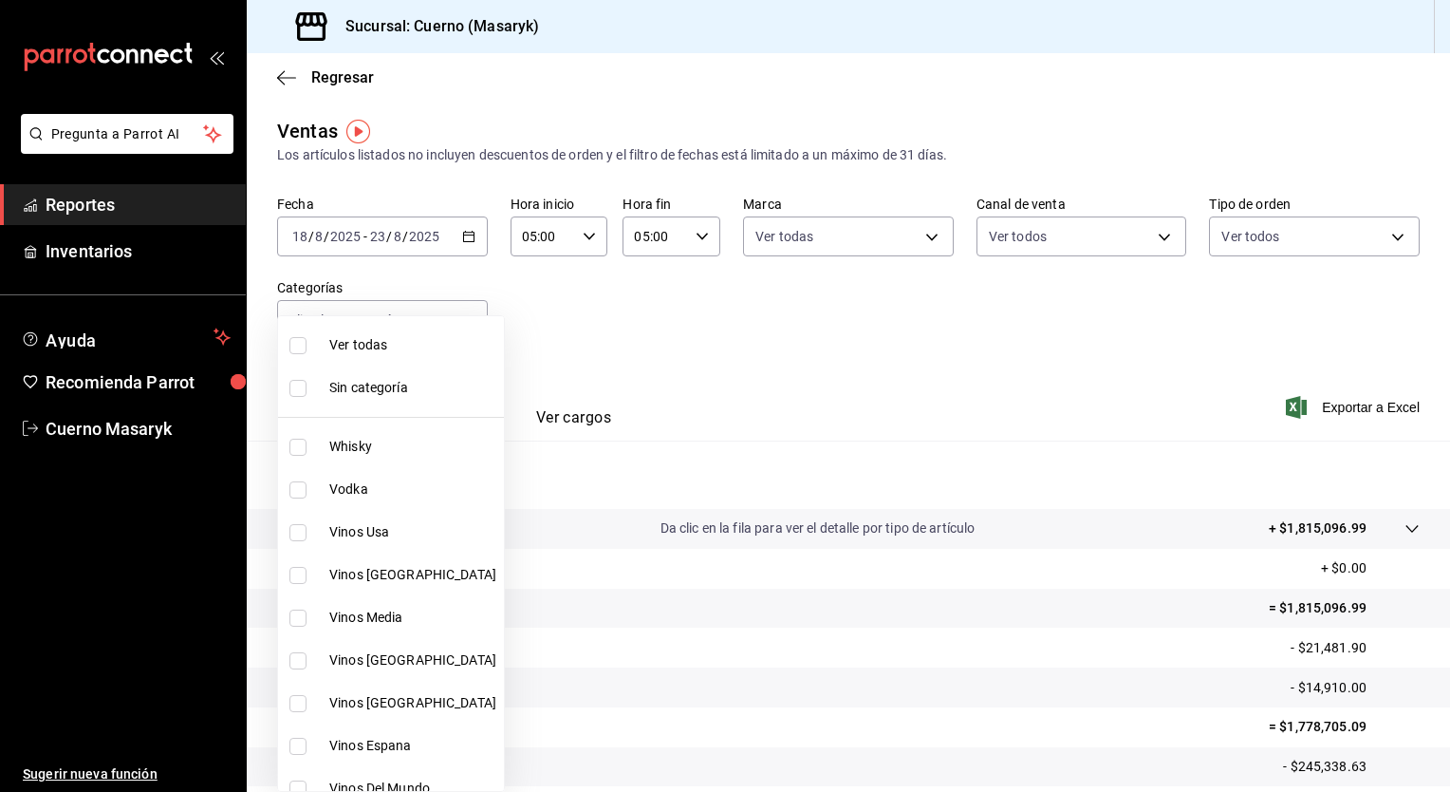
checkbox input "true"
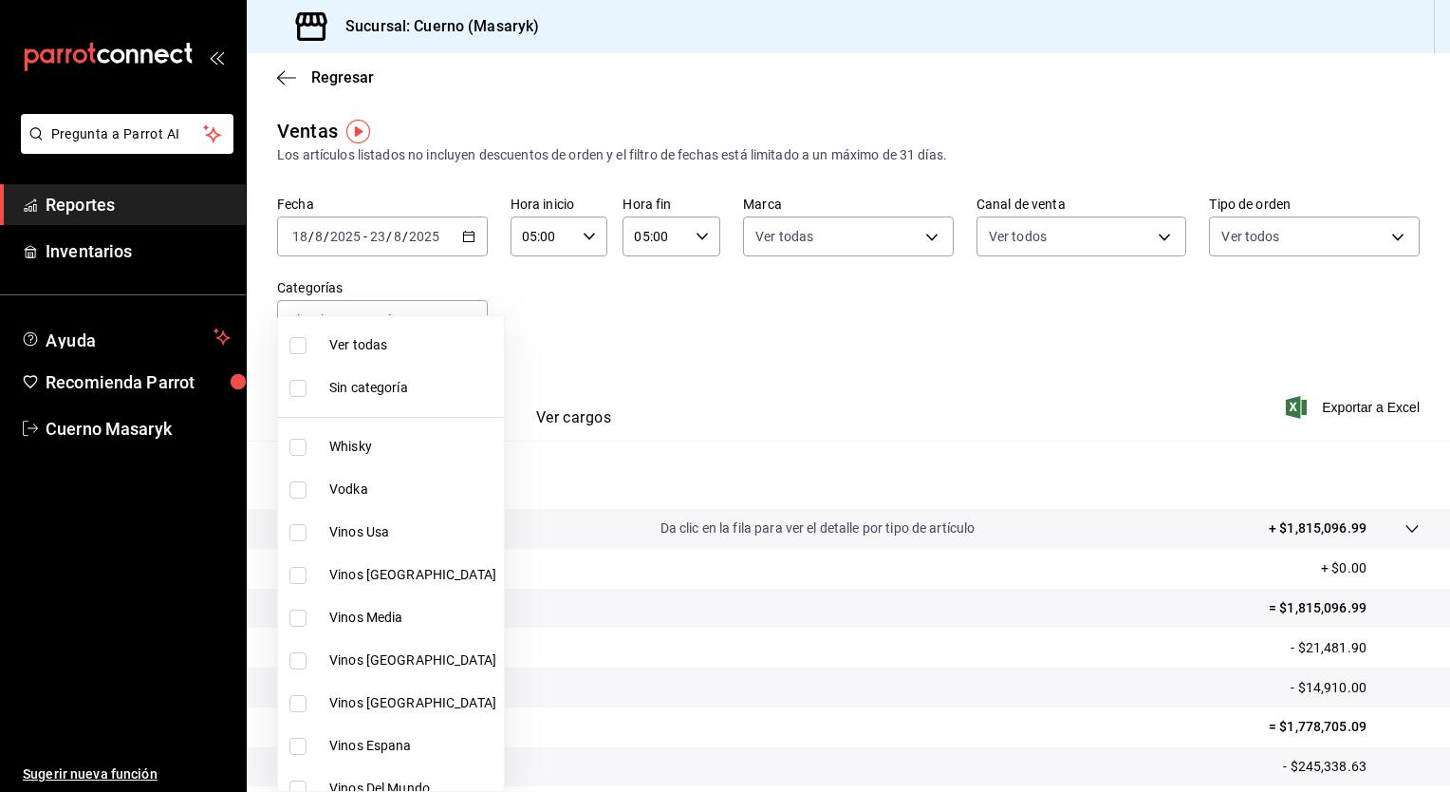
checkbox input "true"
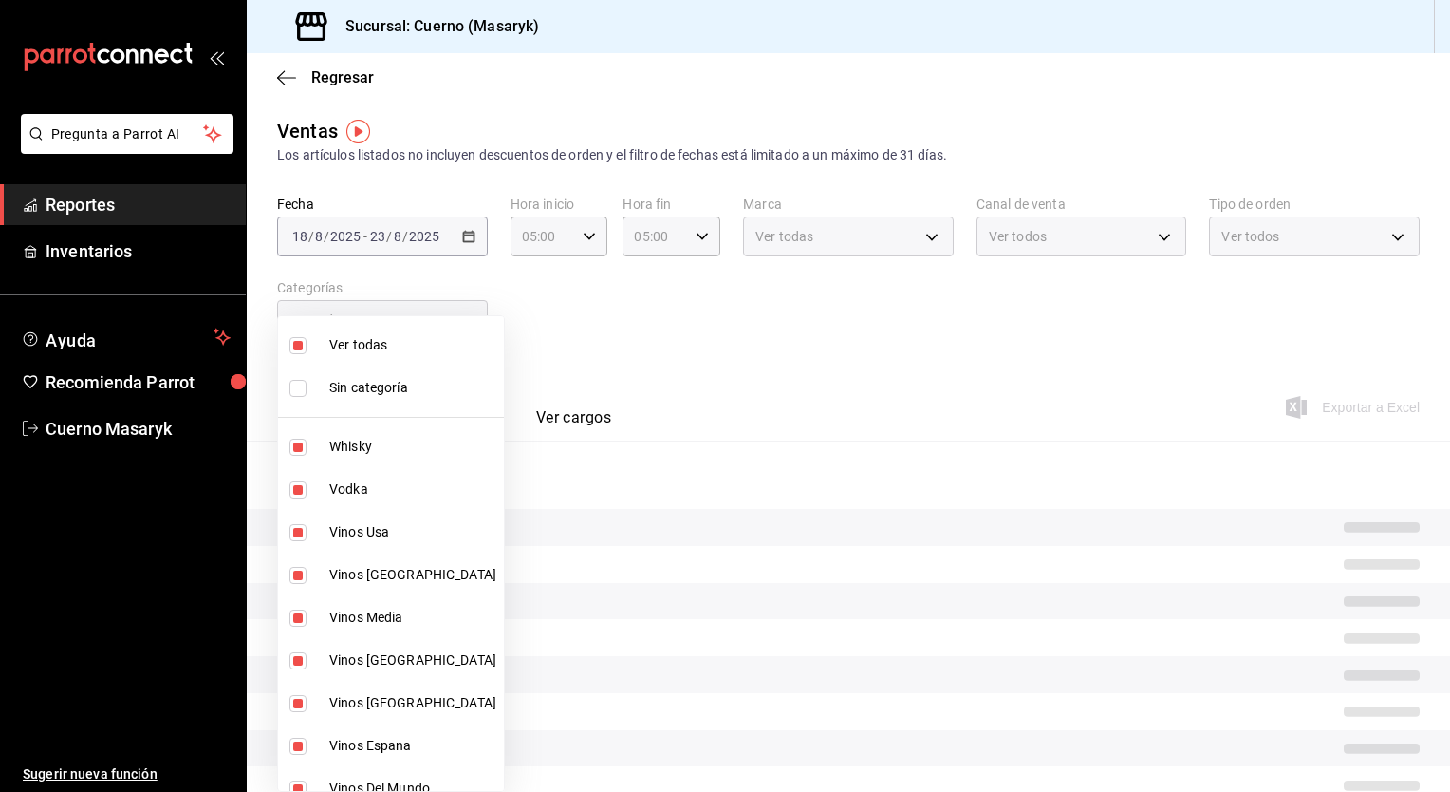
click at [876, 370] on div at bounding box center [725, 396] width 1450 height 792
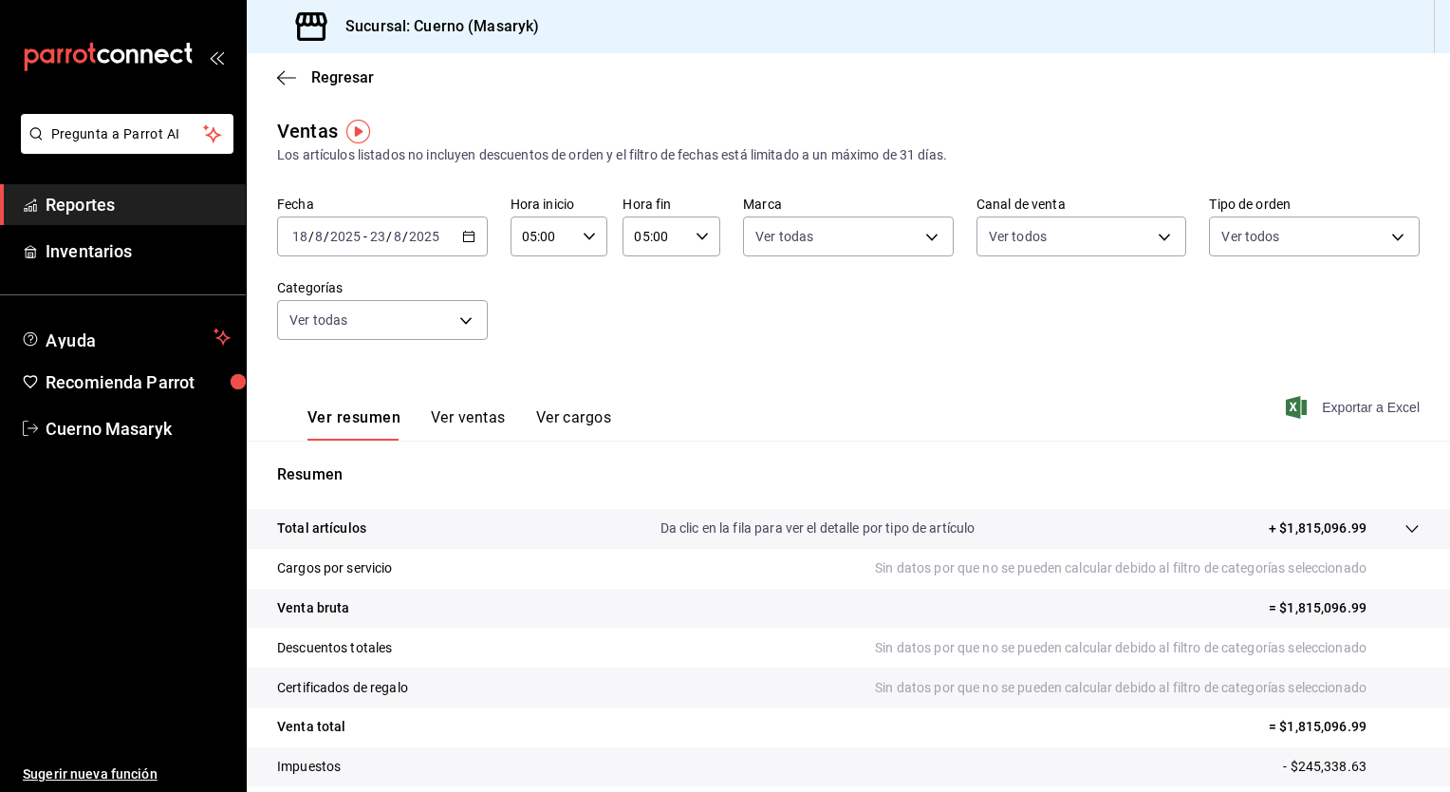
click at [1370, 404] on span "Exportar a Excel" at bounding box center [1355, 407] width 130 height 23
